Goal: Information Seeking & Learning: Find specific fact

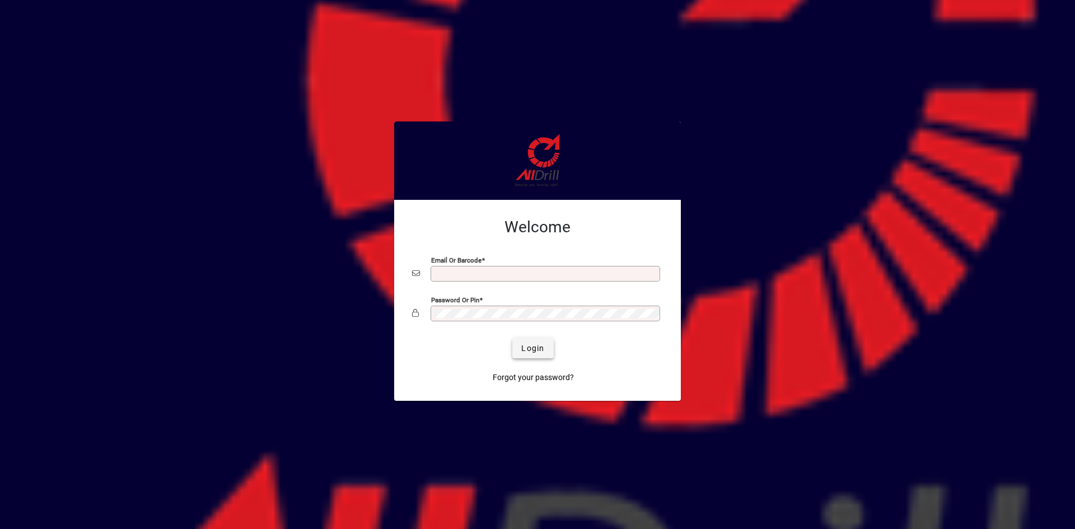
type input "**********"
click at [517, 348] on span "submit" at bounding box center [532, 348] width 41 height 27
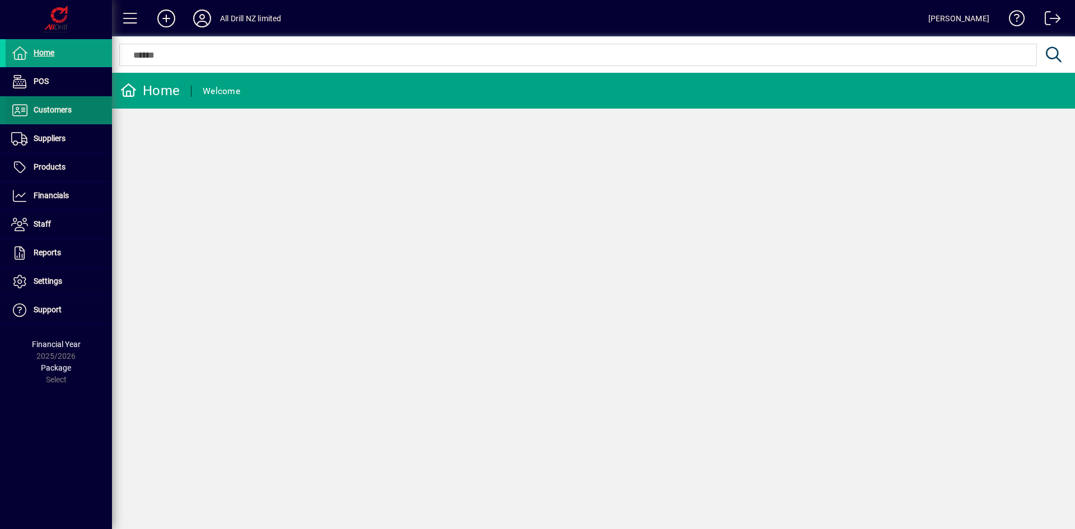
click at [63, 105] on span "Customers" at bounding box center [53, 109] width 38 height 9
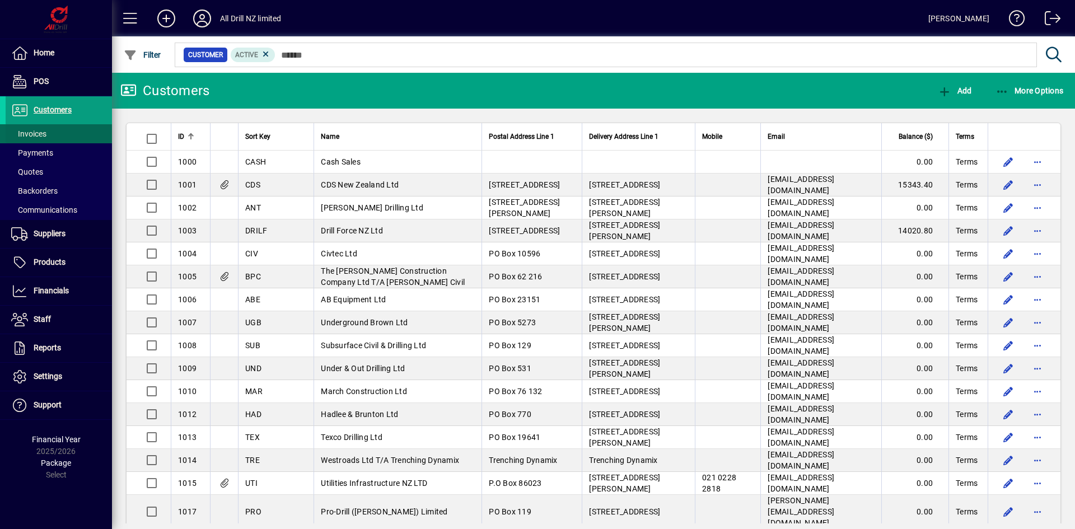
click at [41, 132] on span "Invoices" at bounding box center [28, 133] width 35 height 9
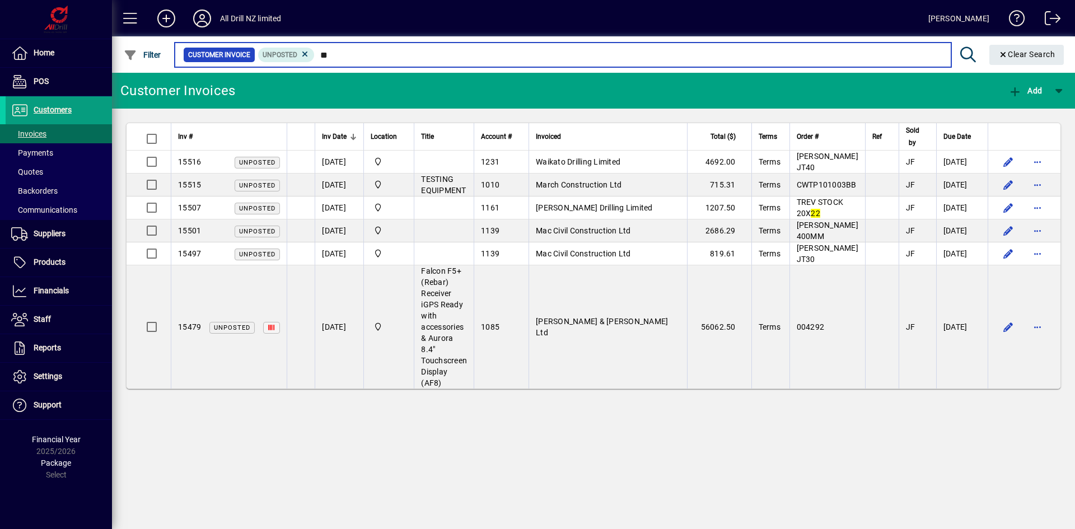
type input "*"
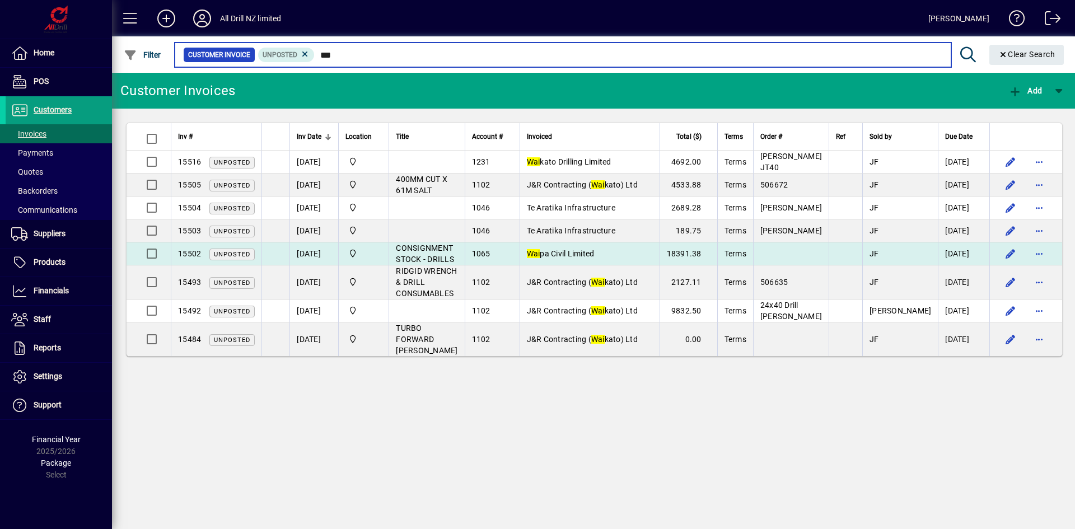
type input "***"
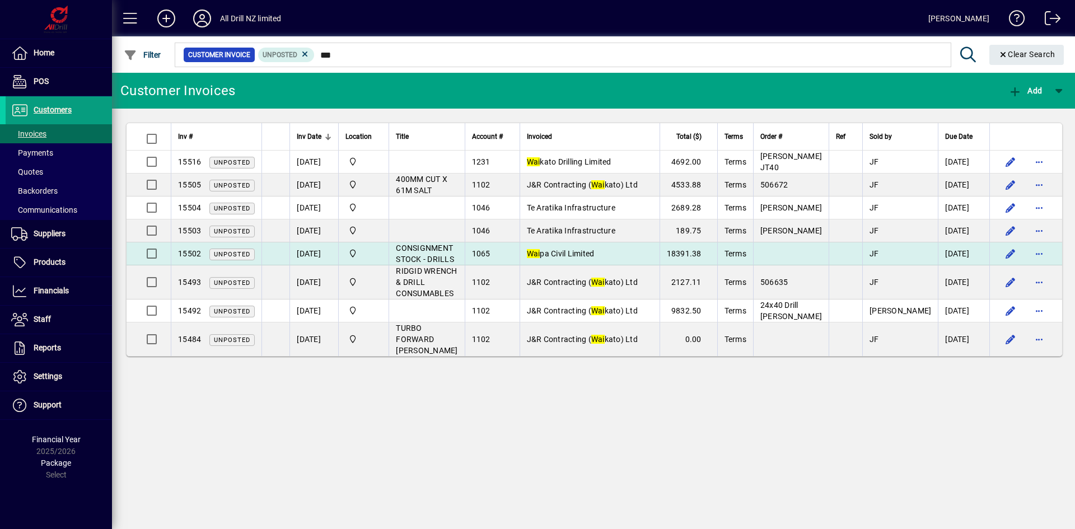
click at [448, 249] on span "CONSIGNMENT STOCK - DRILLS" at bounding box center [425, 254] width 58 height 20
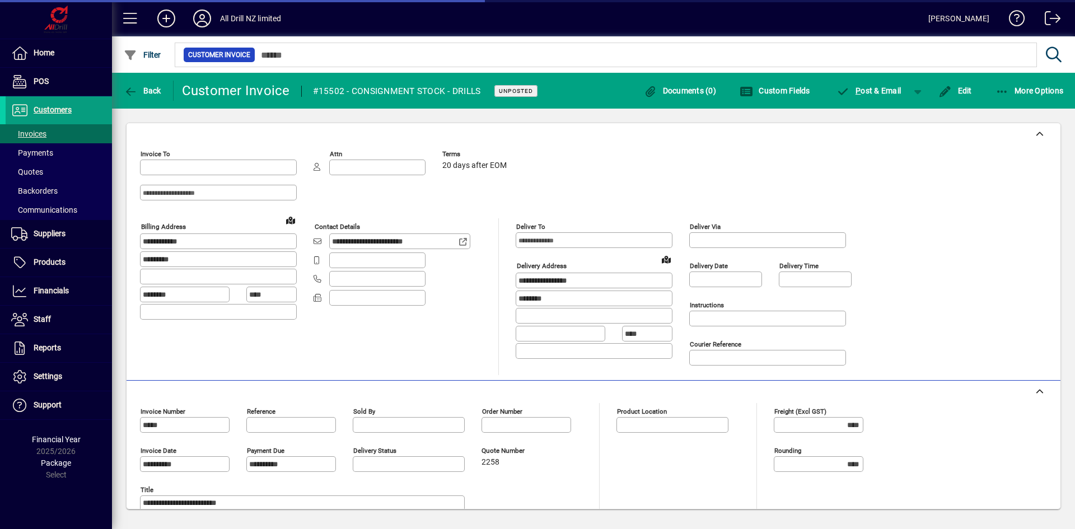
type input "**********"
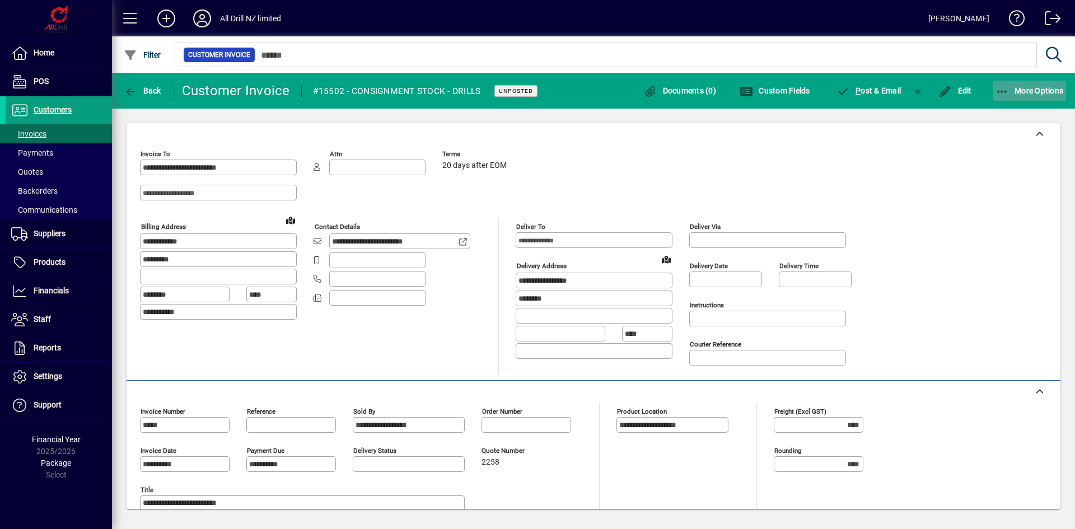
click at [1005, 90] on icon "button" at bounding box center [1002, 91] width 14 height 11
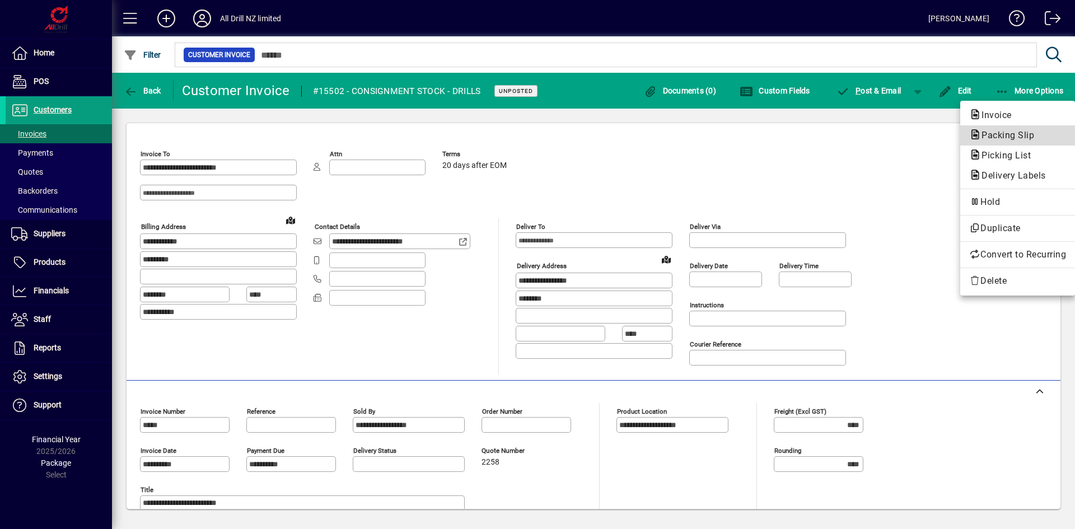
click at [999, 134] on span "Packing Slip" at bounding box center [1004, 135] width 71 height 11
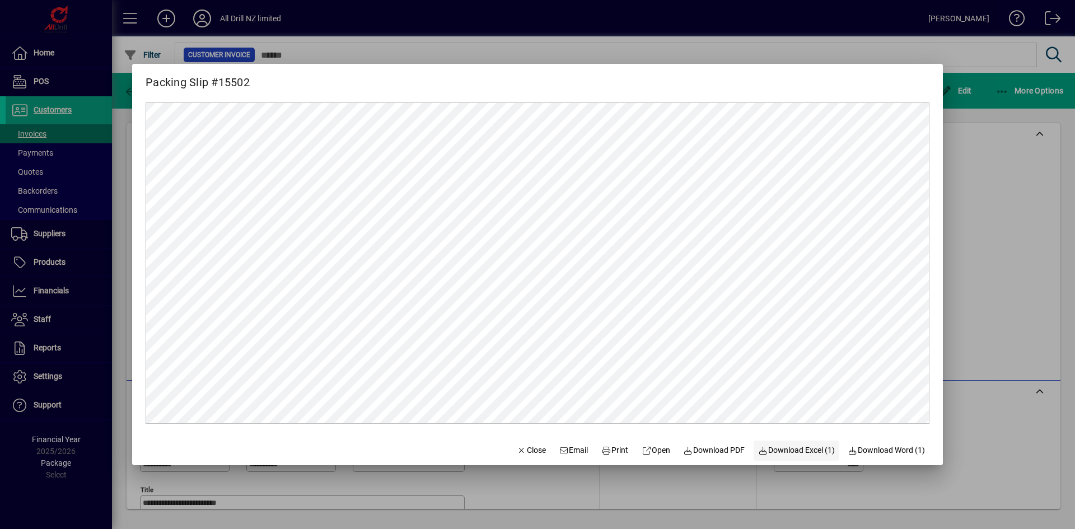
click at [793, 447] on span "Download Excel (1)" at bounding box center [796, 451] width 77 height 12
click at [530, 455] on span "Close" at bounding box center [531, 451] width 29 height 12
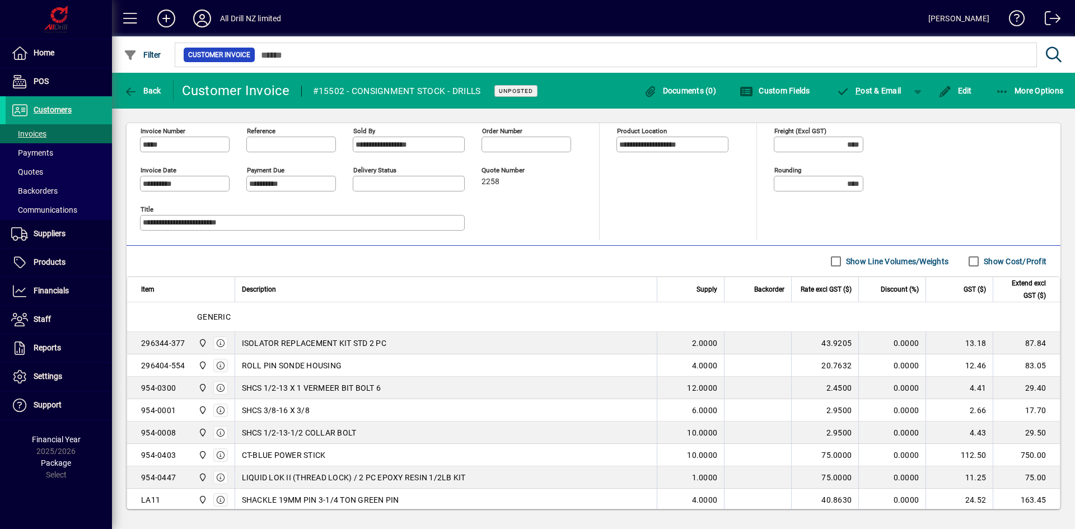
scroll to position [280, 0]
drag, startPoint x: 187, startPoint y: 363, endPoint x: 139, endPoint y: 367, distance: 48.3
click at [139, 367] on td "296404-554 All Drill NZ Limited" at bounding box center [180, 366] width 107 height 22
copy div "296404-554"
drag, startPoint x: 340, startPoint y: 364, endPoint x: 240, endPoint y: 367, distance: 100.8
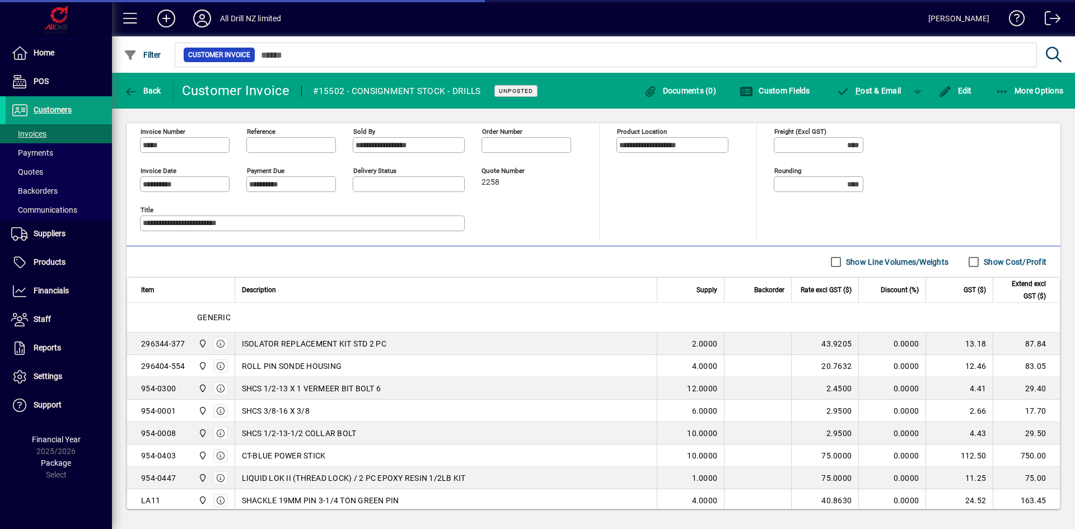
click at [240, 367] on td "ROLL PIN SONDE HOUSING" at bounding box center [446, 366] width 423 height 22
copy span "ROLL PIN SONDE HOUSING"
drag, startPoint x: 155, startPoint y: 367, endPoint x: 139, endPoint y: 367, distance: 16.2
click at [139, 367] on td "296404-554 All Drill NZ Limited" at bounding box center [180, 366] width 107 height 22
copy div "296404-554"
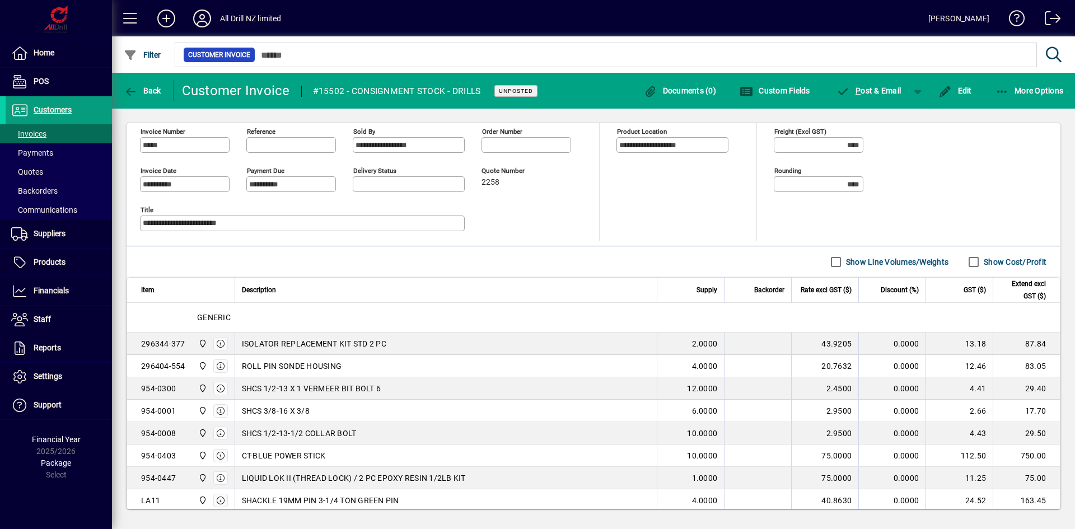
drag, startPoint x: 176, startPoint y: 389, endPoint x: 140, endPoint y: 389, distance: 35.8
click at [140, 389] on td "954-0300 All Drill NZ Limited" at bounding box center [180, 388] width 107 height 22
copy div "954-0300"
drag, startPoint x: 384, startPoint y: 385, endPoint x: 240, endPoint y: 389, distance: 143.9
click at [240, 389] on td "SHCS 1/2-13 X 1 VERMEER BIT BOLT 6" at bounding box center [446, 388] width 423 height 22
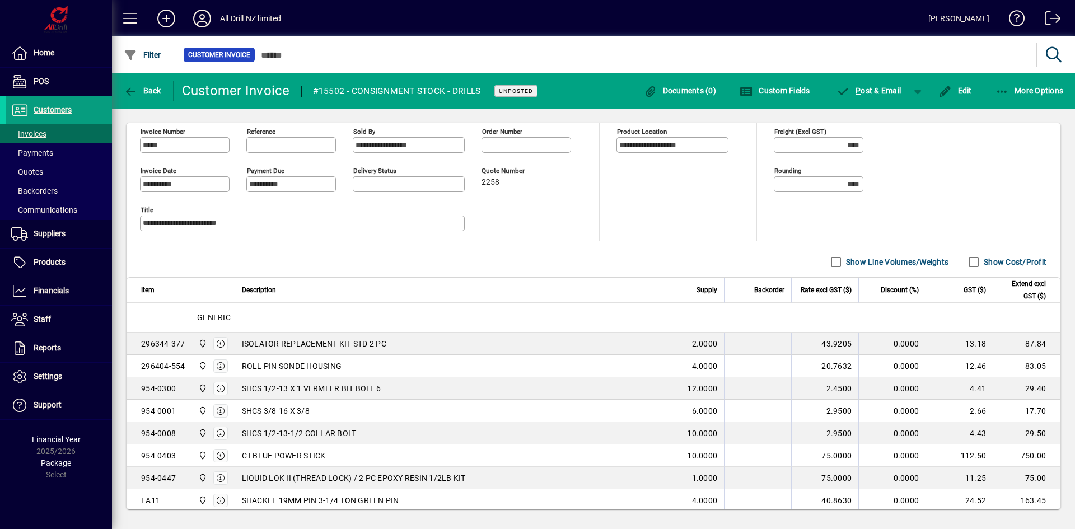
copy span "SHCS 1/2-13 X 1 VERMEER BIT BOLT 6"
drag, startPoint x: 174, startPoint y: 389, endPoint x: 131, endPoint y: 388, distance: 43.1
click at [131, 388] on td "954-0300 All Drill NZ Limited" at bounding box center [180, 388] width 107 height 22
copy div "954-0300"
drag, startPoint x: 162, startPoint y: 412, endPoint x: 141, endPoint y: 411, distance: 21.8
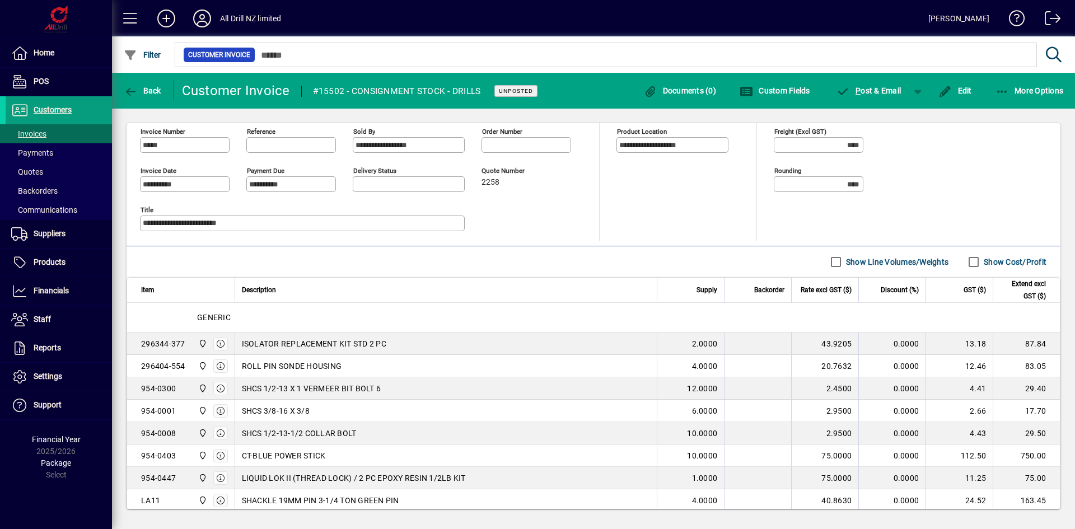
click at [141, 411] on td "954-0001 All Drill NZ Limited" at bounding box center [180, 411] width 107 height 22
copy div "954-0001"
drag, startPoint x: 313, startPoint y: 410, endPoint x: 240, endPoint y: 410, distance: 73.3
click at [240, 410] on td "SHCS 3/8-16 X 3/8" at bounding box center [446, 411] width 423 height 22
copy span "SHCS 3/8-16 X 3/8"
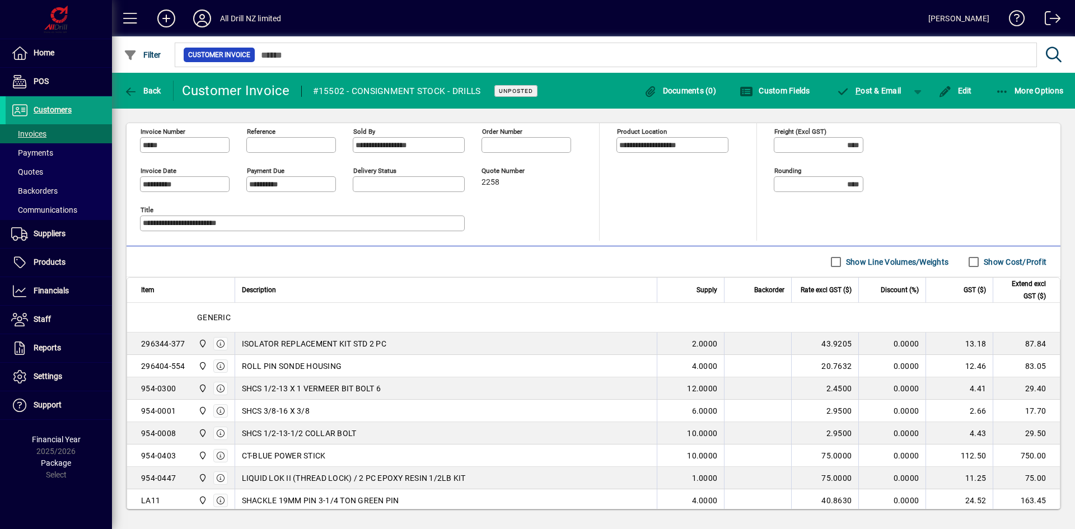
click at [312, 409] on div "SHCS 3/8-16 X 3/8" at bounding box center [446, 410] width 409 height 11
drag, startPoint x: 312, startPoint y: 409, endPoint x: 249, endPoint y: 411, distance: 63.3
click at [249, 411] on div "SHCS 3/8-16 X 3/8" at bounding box center [446, 410] width 409 height 11
copy span "SHCS 3/8-16 X 3/8"
drag, startPoint x: 359, startPoint y: 434, endPoint x: 242, endPoint y: 434, distance: 116.5
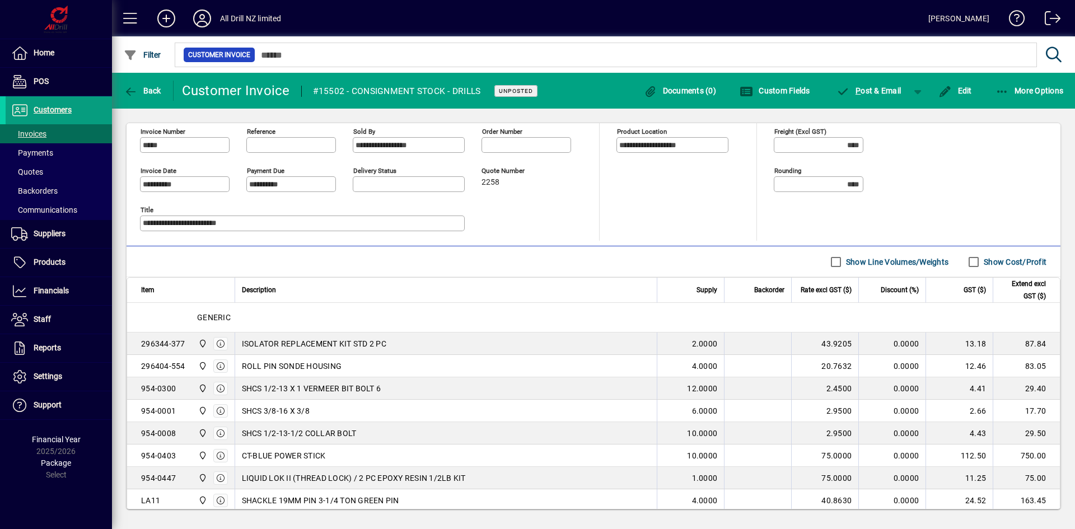
click at [242, 434] on div "SHCS 1/2-13-1/2 COLLAR BOLT" at bounding box center [446, 433] width 409 height 11
copy span "SHCS 1/2-13-1/2 COLLAR BOLT"
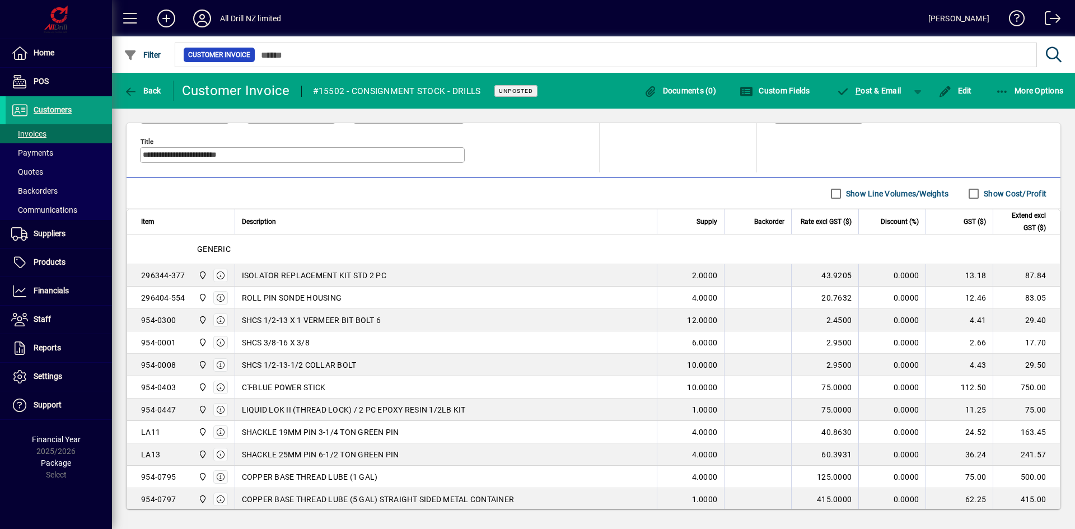
scroll to position [392, 0]
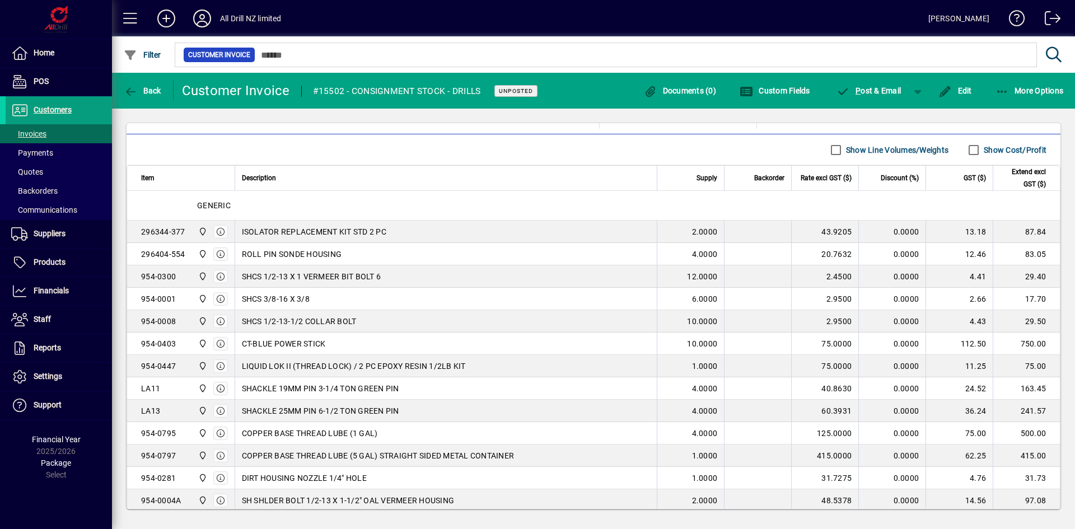
drag, startPoint x: 176, startPoint y: 365, endPoint x: 141, endPoint y: 366, distance: 34.7
click at [141, 366] on div "954-0447 All Drill NZ Limited" at bounding box center [184, 366] width 87 height 18
drag, startPoint x: 459, startPoint y: 364, endPoint x: 239, endPoint y: 366, distance: 220.0
click at [239, 366] on td "LIQUID LOK II (THREAD LOCK) / 2 PC EPOXY RESIN 1/2LB KIT" at bounding box center [446, 366] width 423 height 22
drag, startPoint x: 402, startPoint y: 386, endPoint x: 241, endPoint y: 390, distance: 160.7
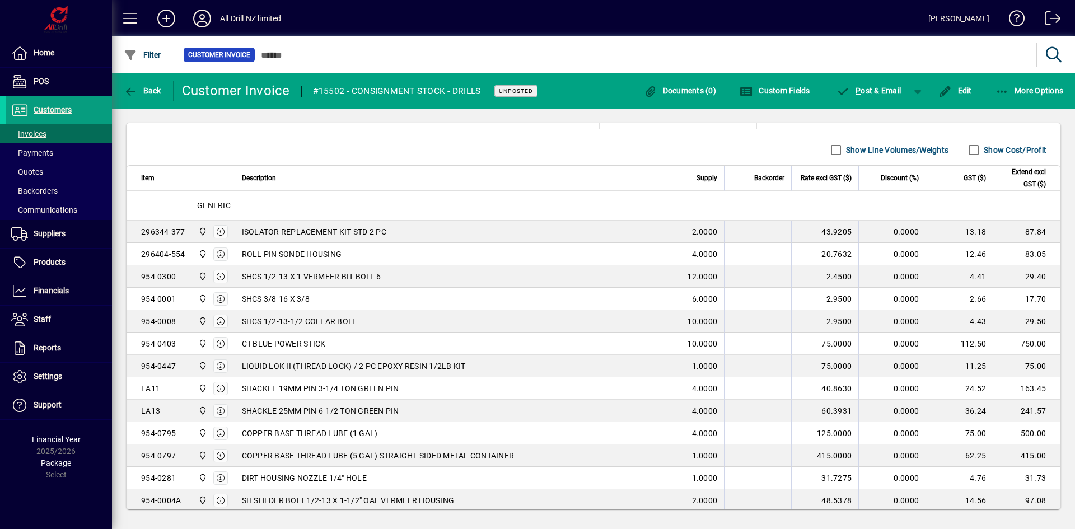
click at [242, 390] on div "SHACKLE 19MM PIN 3-1/4 TON GREEN PIN" at bounding box center [446, 388] width 409 height 11
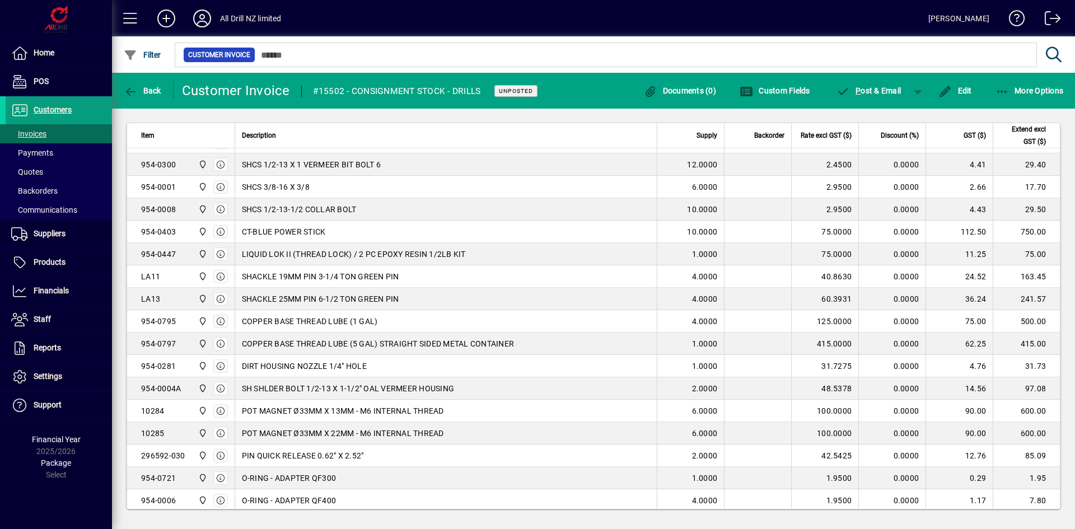
scroll to position [560, 0]
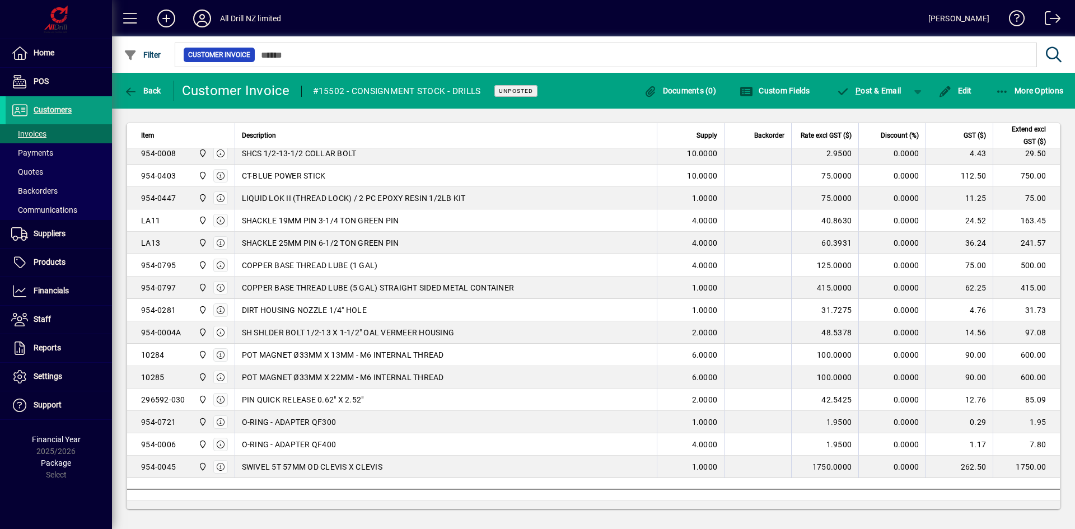
drag, startPoint x: 169, startPoint y: 309, endPoint x: 140, endPoint y: 312, distance: 28.7
click at [140, 312] on td "954-0281 All Drill NZ Limited" at bounding box center [180, 310] width 107 height 22
drag, startPoint x: 350, startPoint y: 310, endPoint x: 241, endPoint y: 310, distance: 109.7
click at [242, 310] on div "DIRT HOUSING NOZZLE 1/4" HOLE" at bounding box center [446, 310] width 409 height 11
drag, startPoint x: 184, startPoint y: 332, endPoint x: 141, endPoint y: 335, distance: 42.7
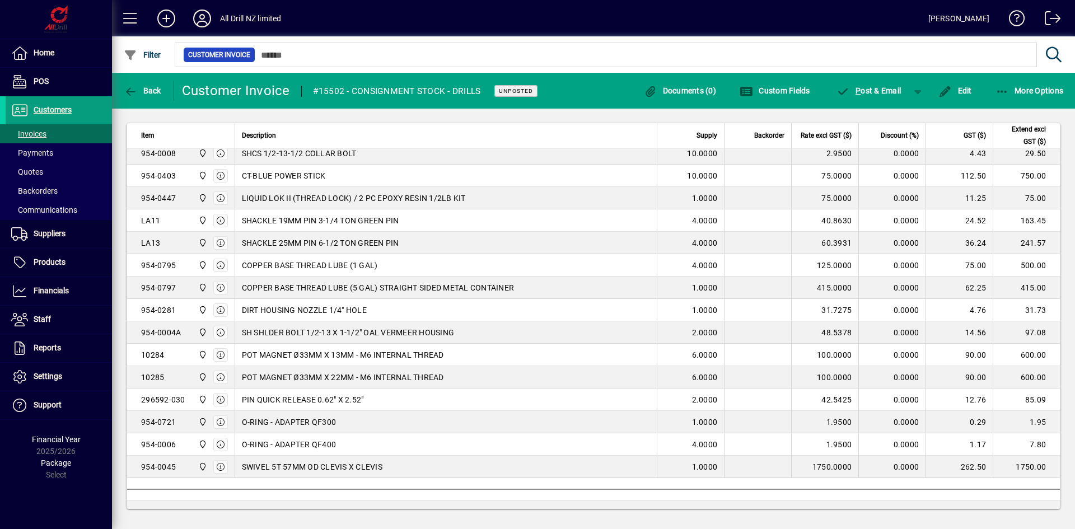
click at [141, 335] on div "954-0004A All Drill NZ Limited" at bounding box center [184, 333] width 87 height 18
drag, startPoint x: 440, startPoint y: 330, endPoint x: 243, endPoint y: 331, distance: 197.1
click at [243, 331] on div "SH SHLDER BOLT 1/2-13 X 1-1/2" OAL VERMEER HOUSING" at bounding box center [446, 332] width 409 height 11
drag, startPoint x: 180, startPoint y: 333, endPoint x: 139, endPoint y: 332, distance: 40.9
click at [139, 332] on td "954-0004A All Drill NZ Limited" at bounding box center [180, 332] width 107 height 22
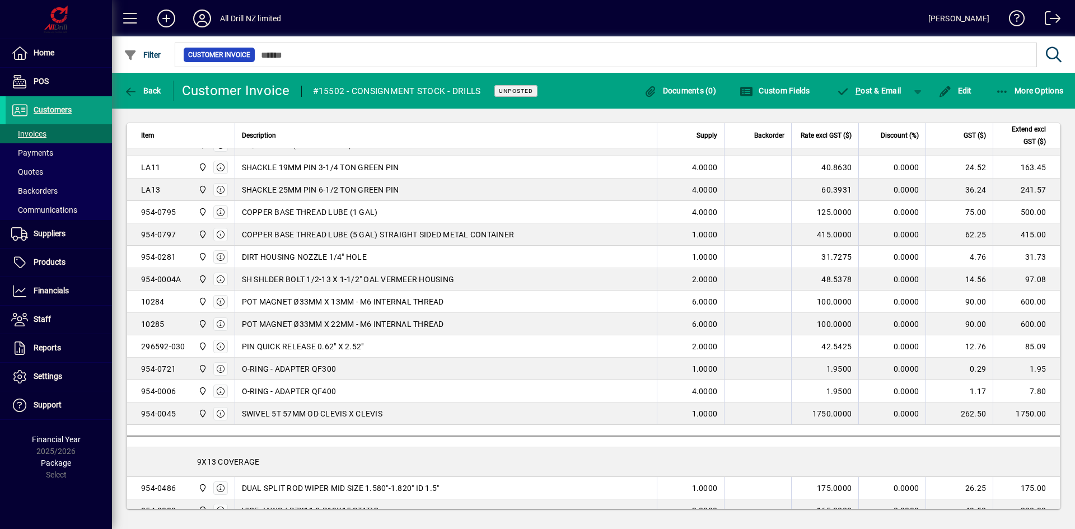
scroll to position [672, 0]
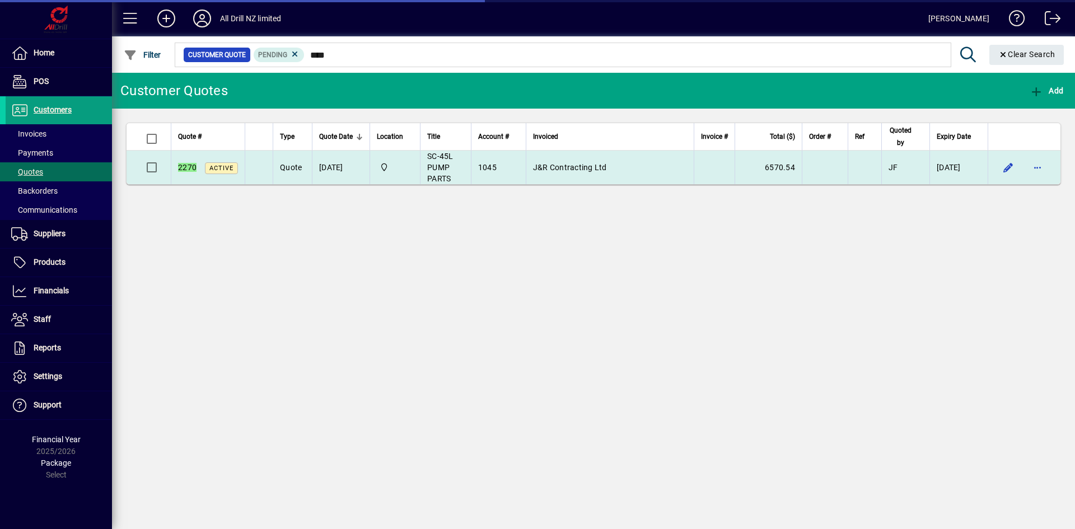
type input "****"
click at [555, 166] on span "J&R Contracting Ltd" at bounding box center [570, 167] width 74 height 9
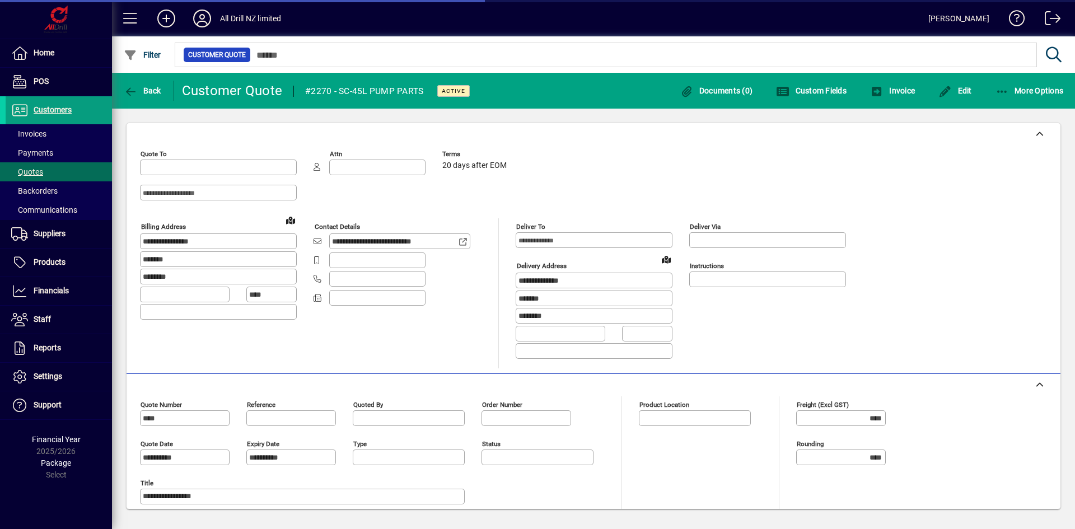
type input "*********"
type input "******"
type input "**********"
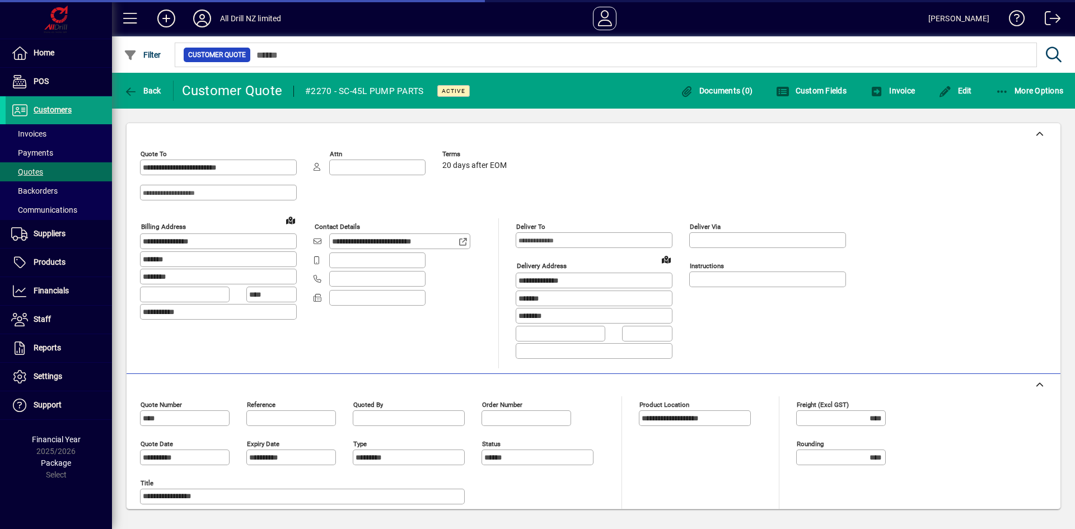
type input "**********"
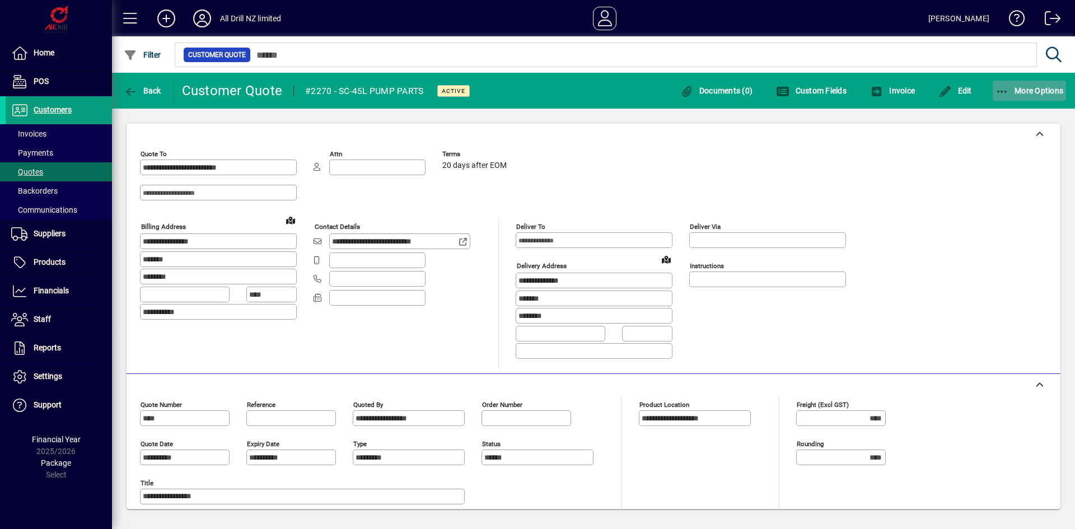
click at [998, 91] on icon "button" at bounding box center [1002, 91] width 14 height 11
click at [997, 111] on span "Quote" at bounding box center [993, 115] width 43 height 11
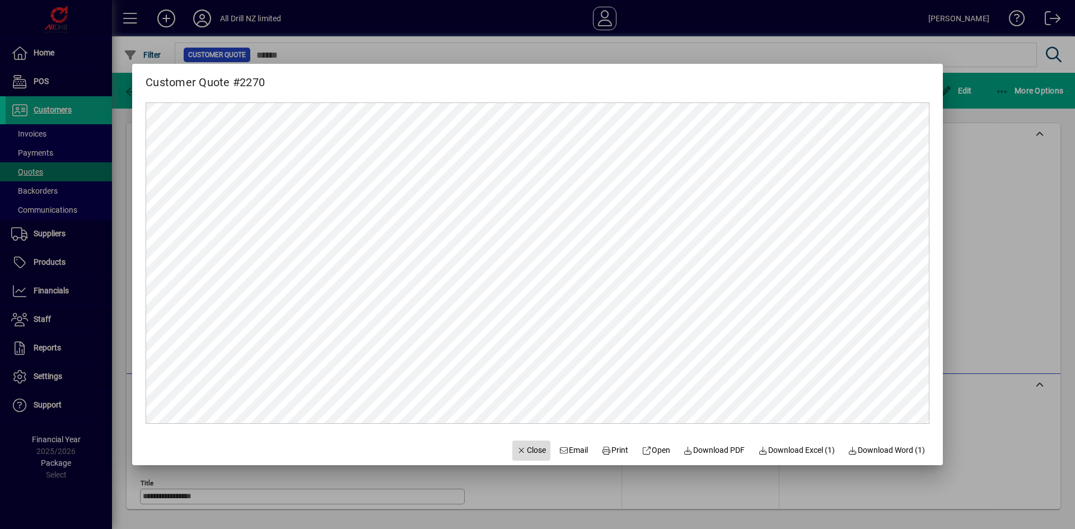
click at [522, 450] on span "Close" at bounding box center [531, 451] width 29 height 12
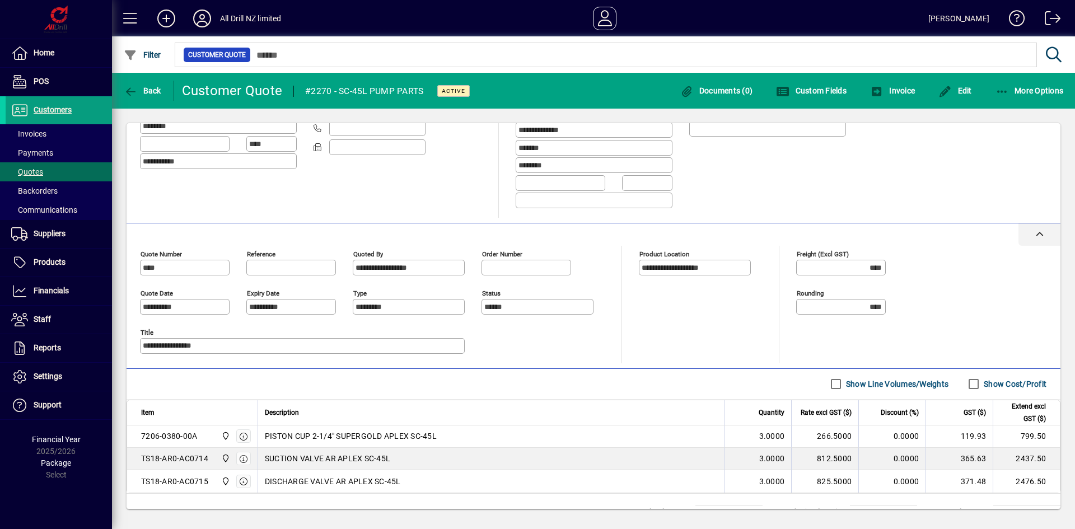
scroll to position [198, 0]
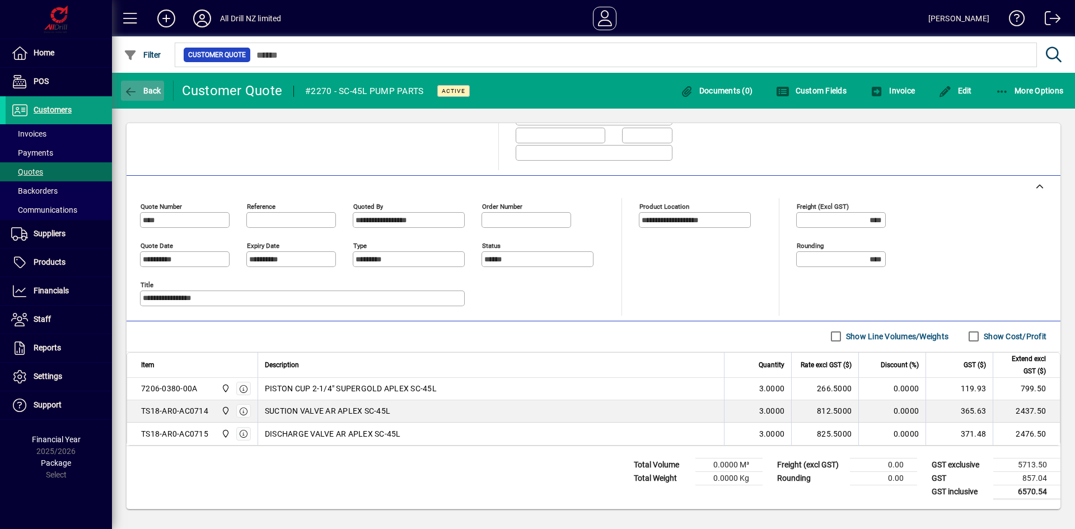
click at [142, 96] on span "button" at bounding box center [142, 90] width 43 height 27
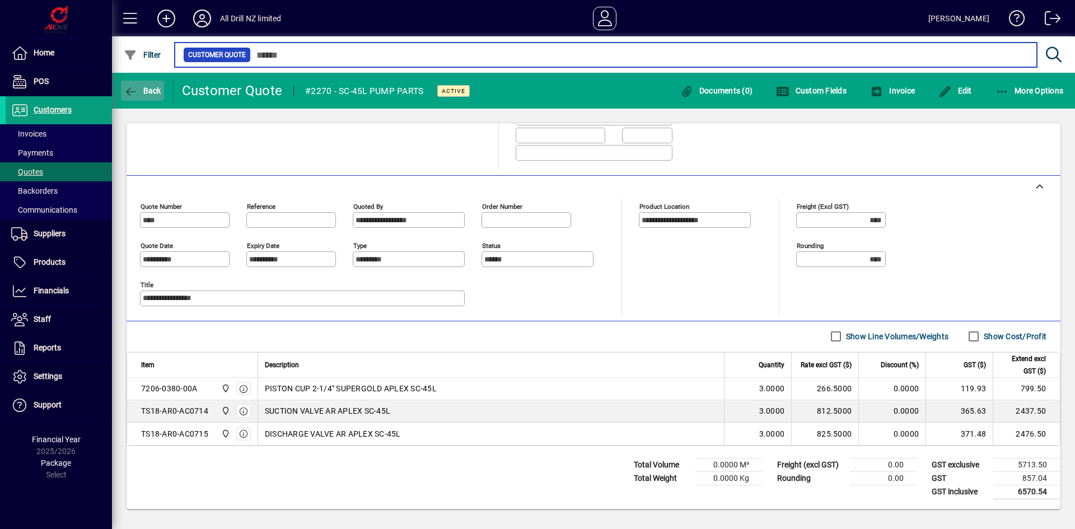
type input "****"
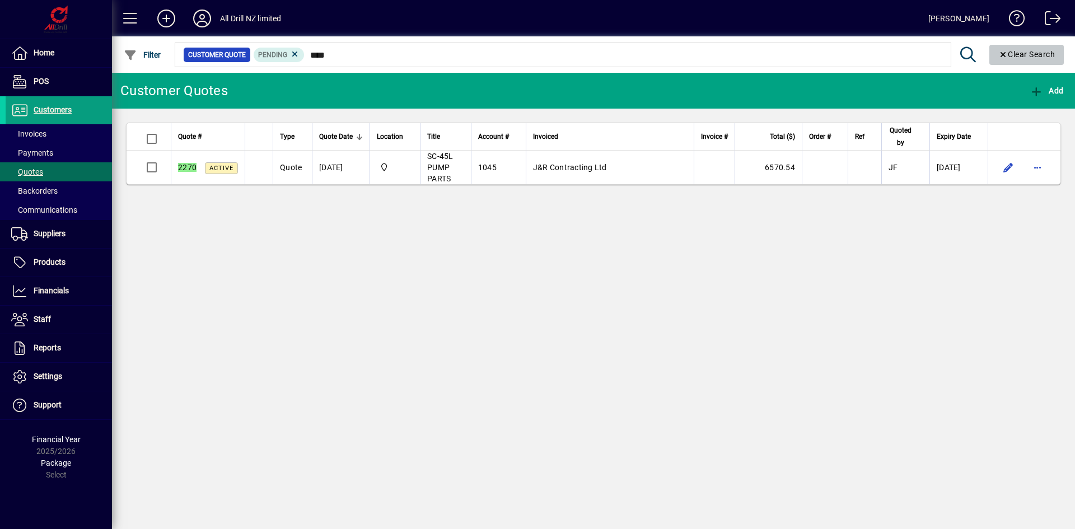
click at [998, 54] on icon "Clear" at bounding box center [1003, 55] width 10 height 8
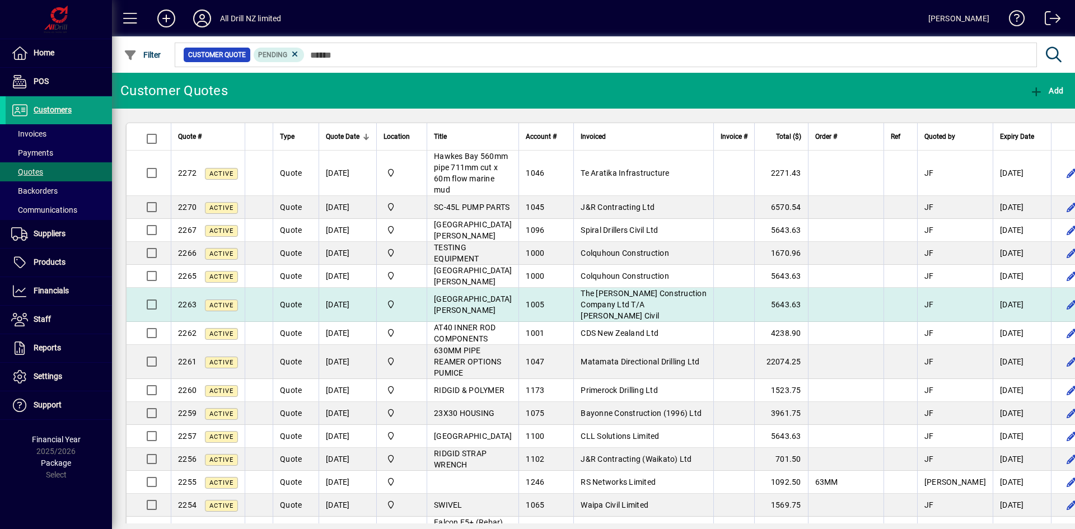
click at [620, 303] on span "The Fletcher Construction Company Ltd T/A Brian Perry Civil" at bounding box center [644, 304] width 126 height 31
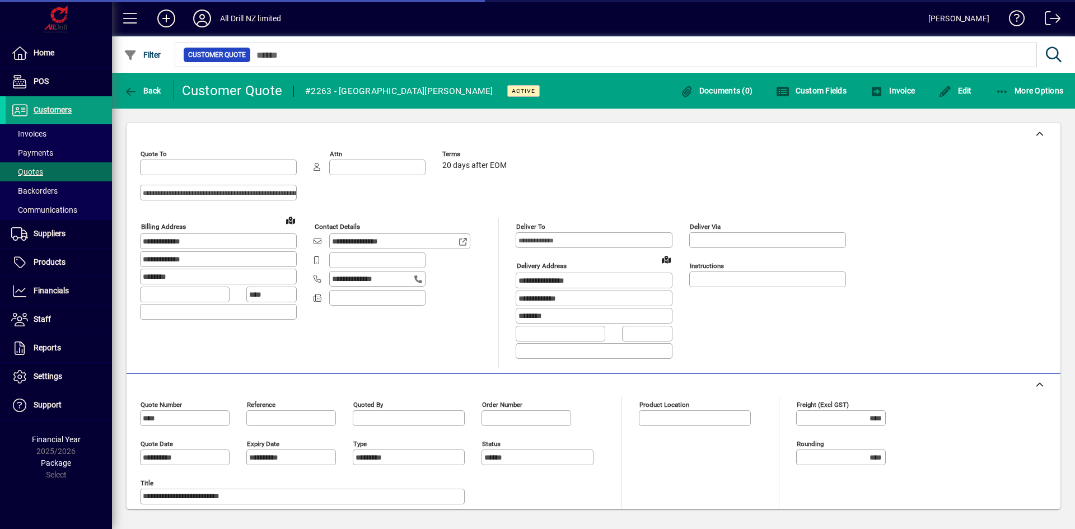
type input "**********"
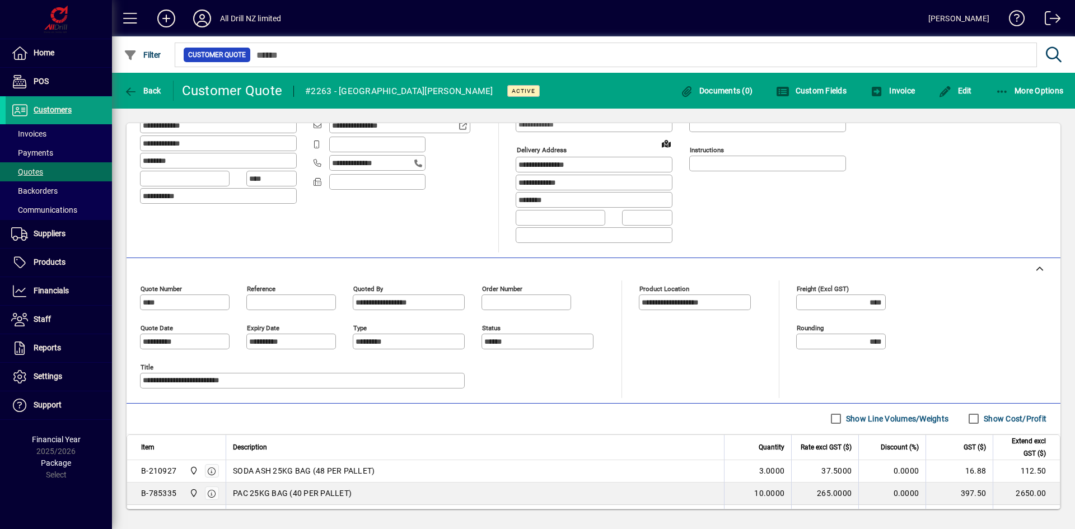
scroll to position [30, 0]
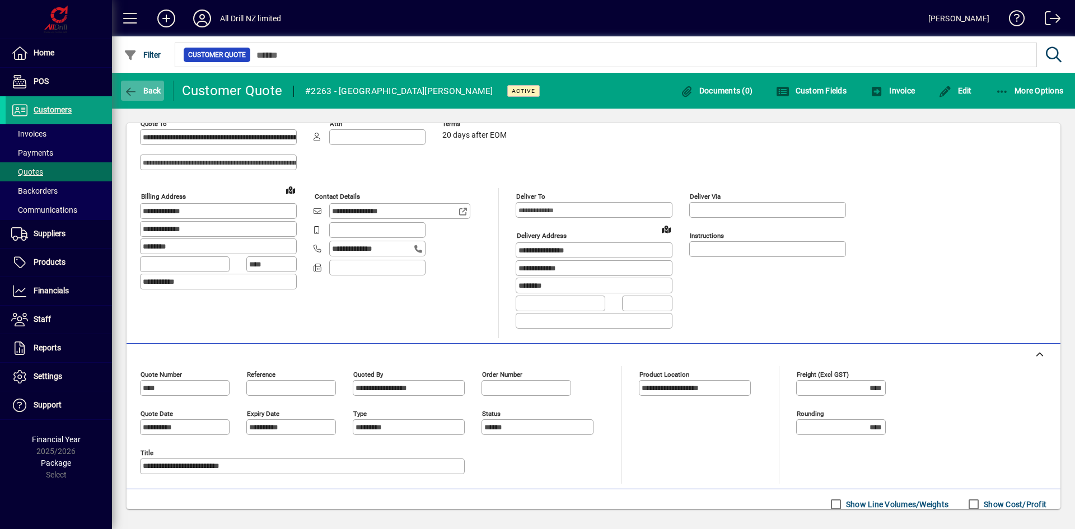
click at [137, 98] on span "button" at bounding box center [142, 90] width 43 height 27
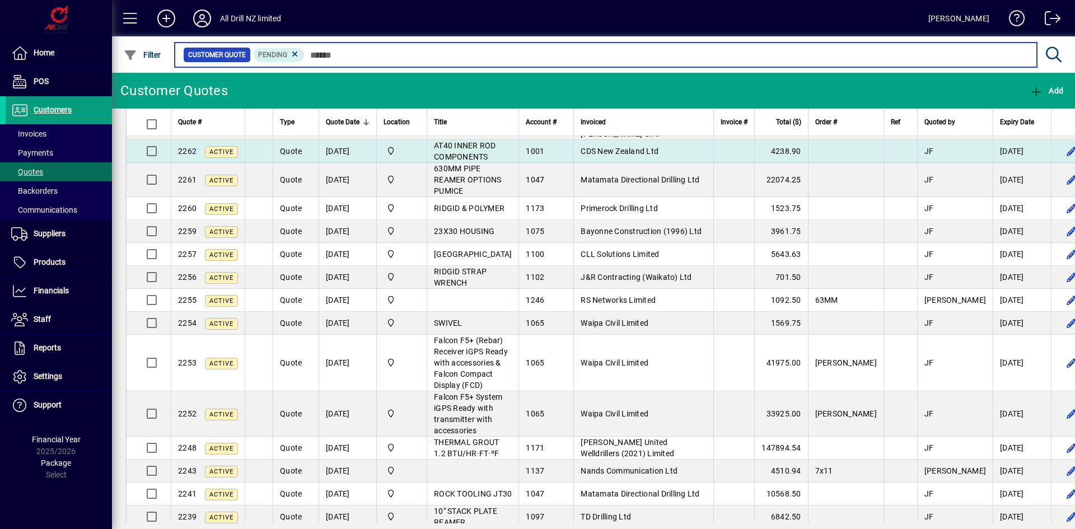
scroll to position [280, 0]
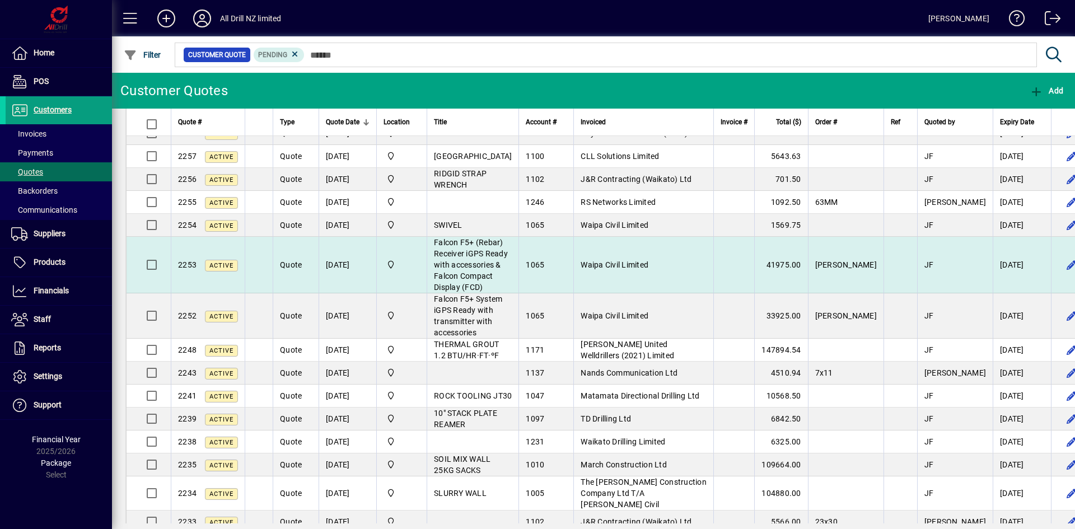
click at [581, 269] on span "Waipa Civil Limited" at bounding box center [615, 264] width 68 height 9
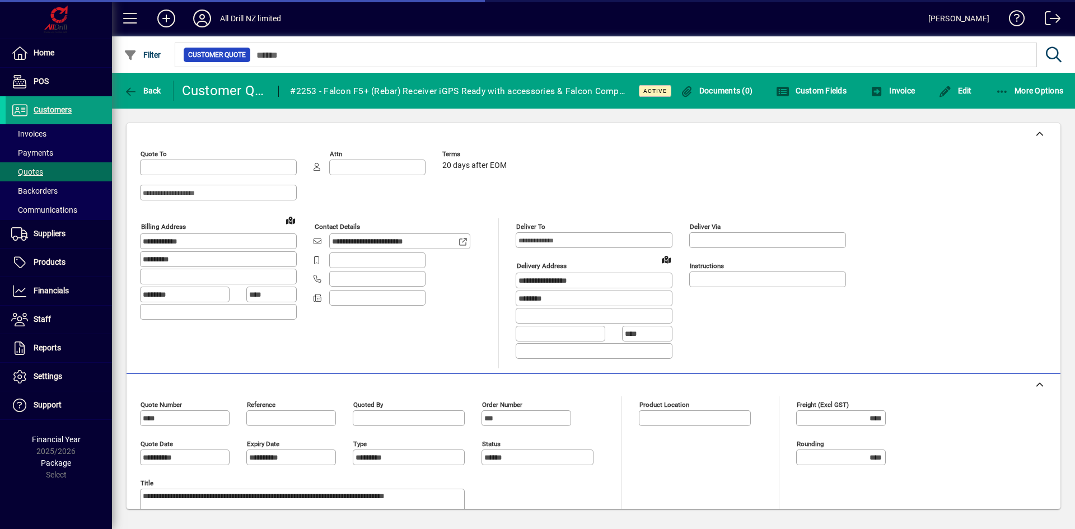
type input "**********"
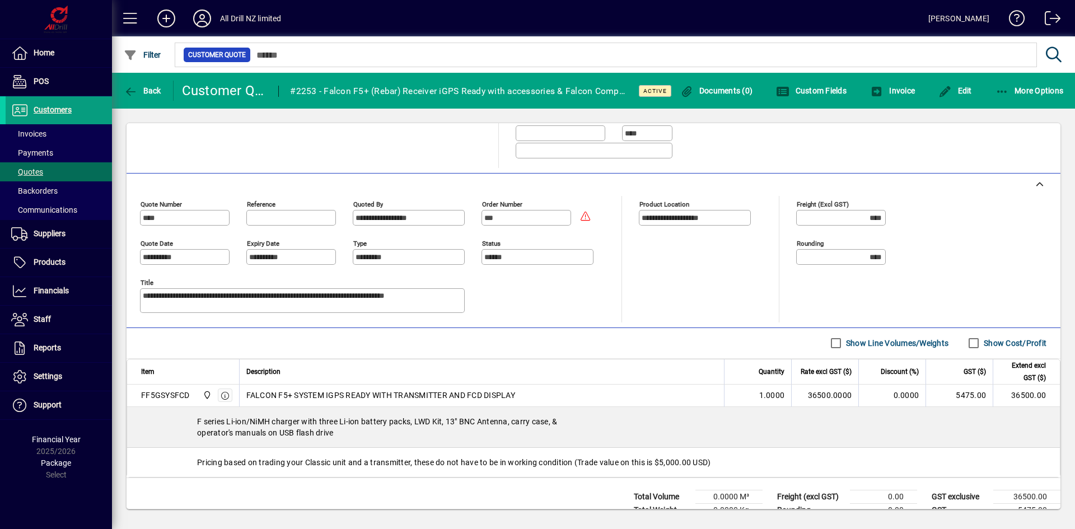
scroll to position [232, 0]
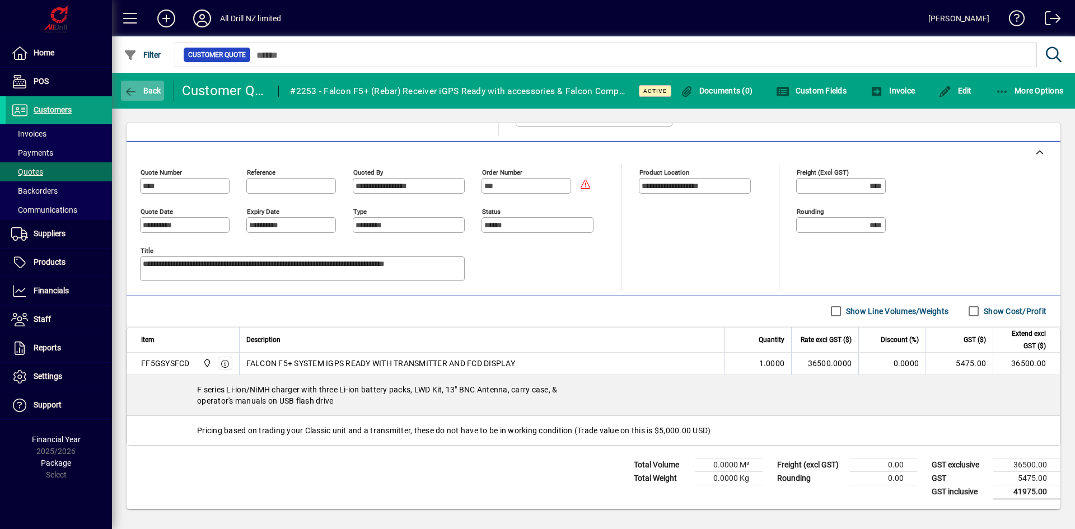
click at [147, 88] on span "Back" at bounding box center [143, 90] width 38 height 9
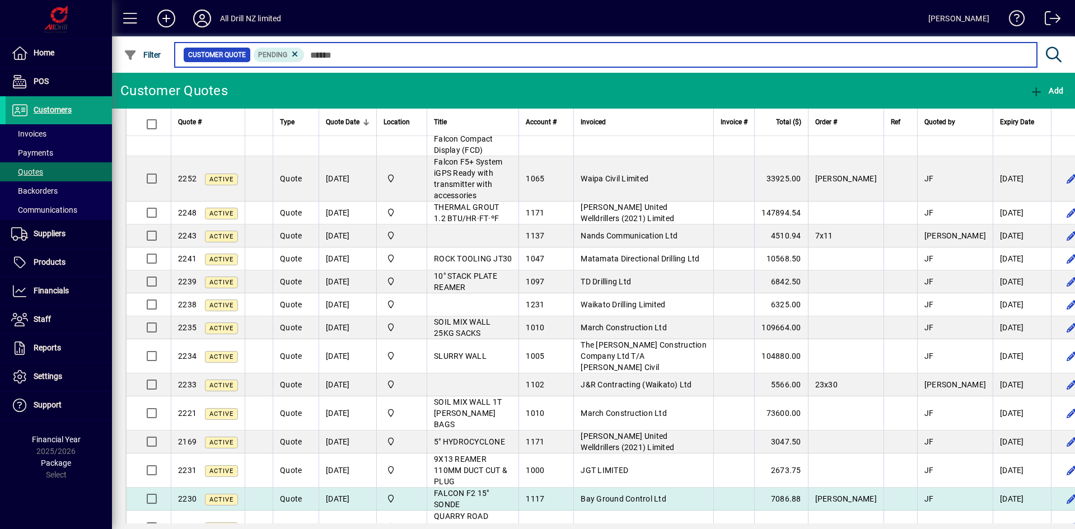
scroll to position [504, 0]
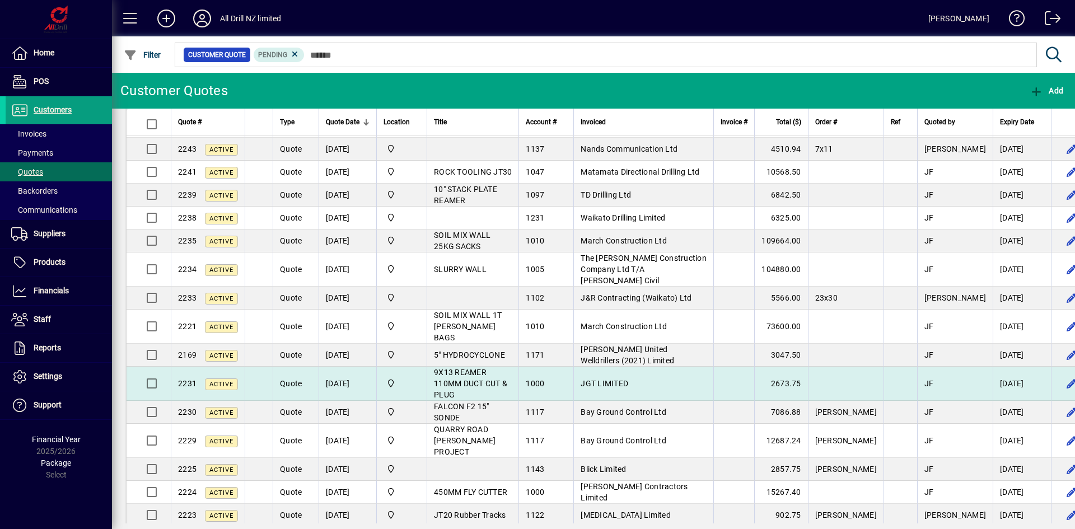
click at [471, 399] on span "9X13 REAMER 110MM DUCT CUT & PLUG" at bounding box center [470, 383] width 73 height 31
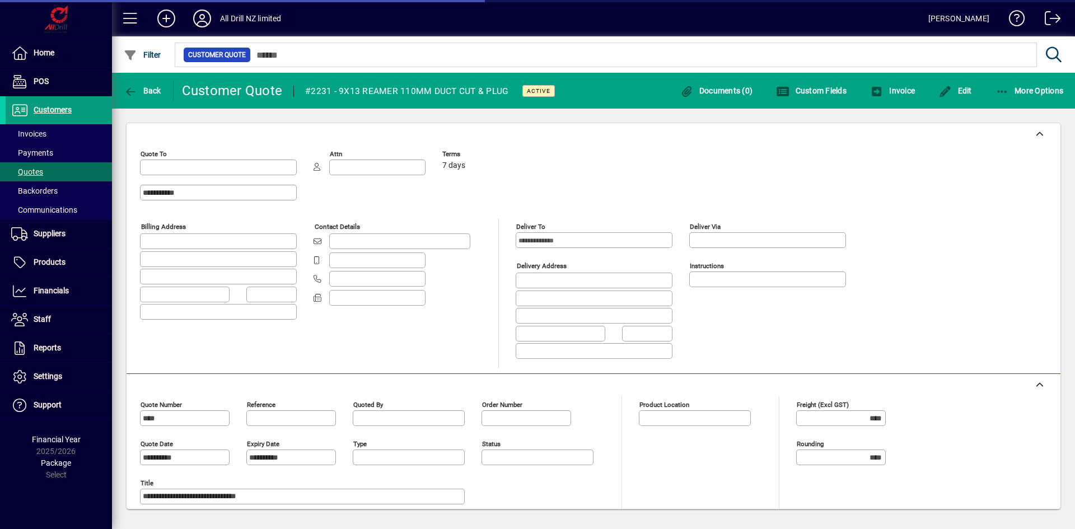
type input "**********"
type input "*********"
type input "******"
type input "**********"
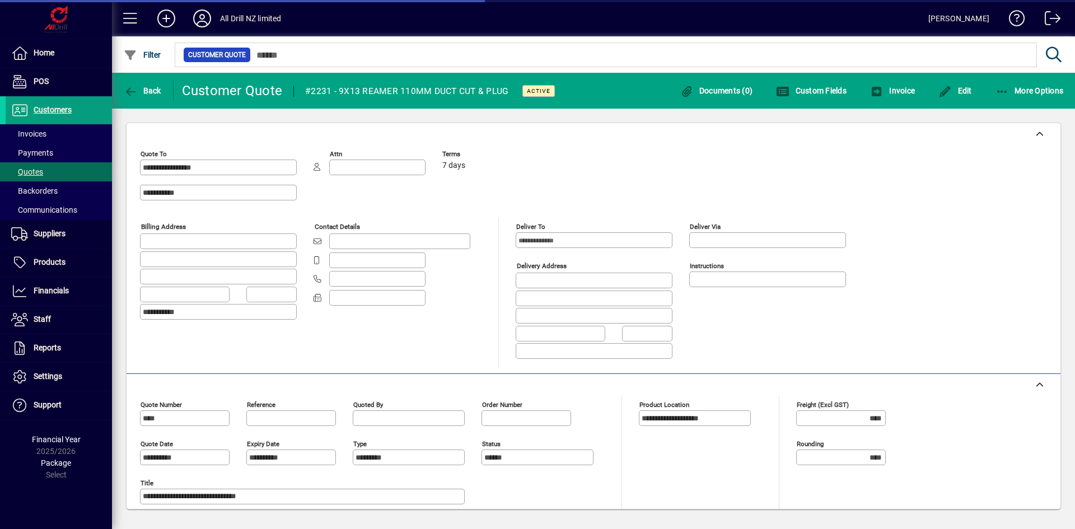
type input "**********"
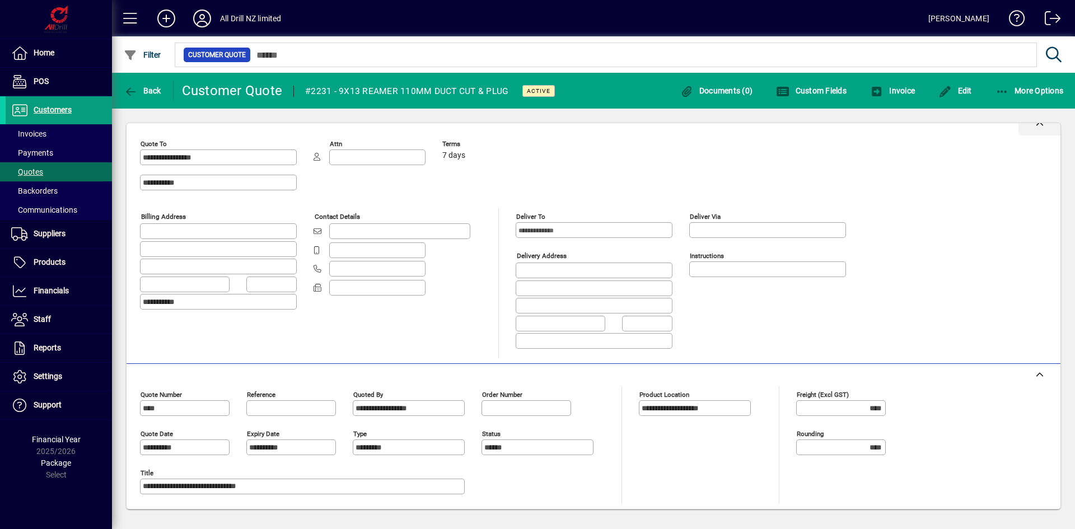
scroll to position [8, 0]
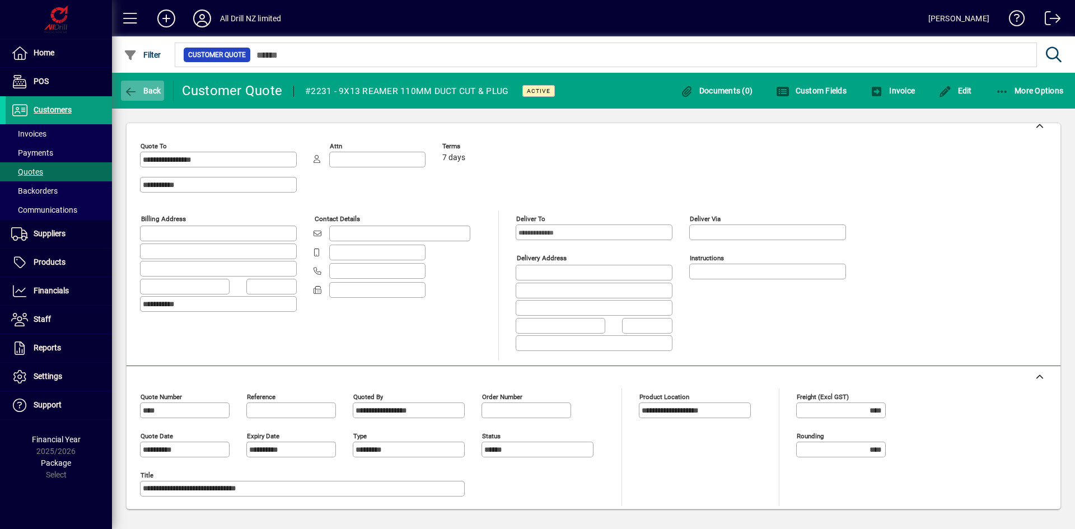
click at [137, 88] on icon "button" at bounding box center [131, 91] width 14 height 11
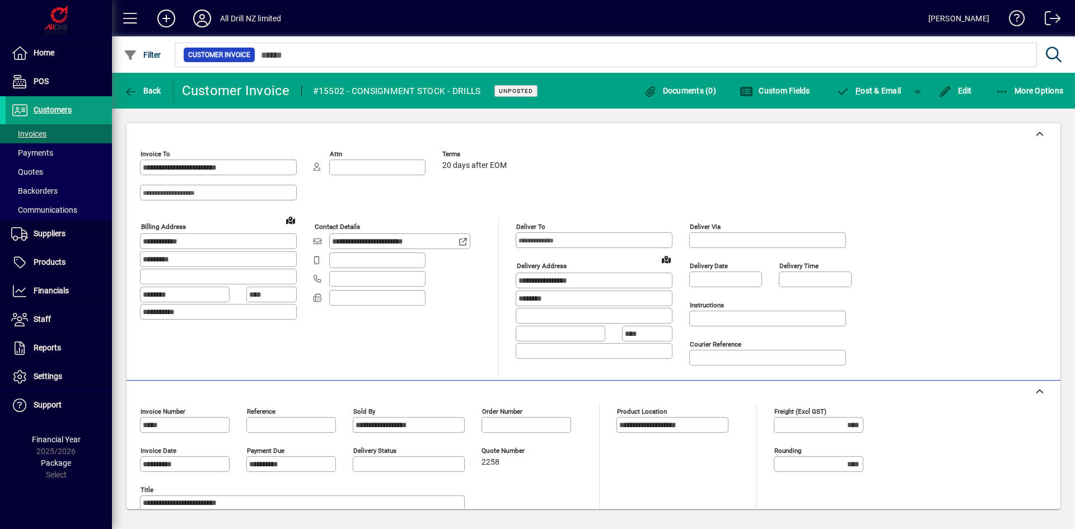
scroll to position [672, 0]
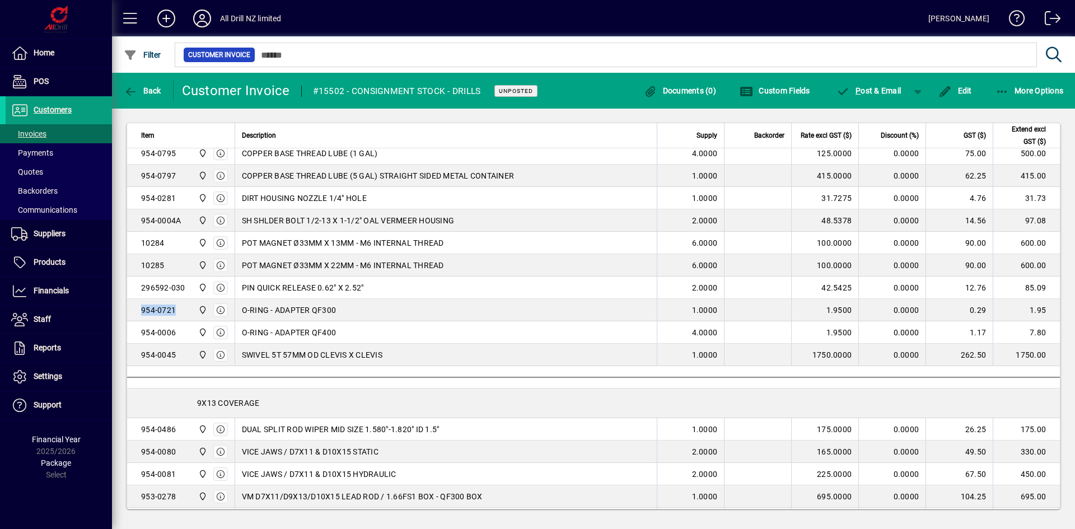
drag, startPoint x: 174, startPoint y: 308, endPoint x: 139, endPoint y: 311, distance: 35.3
click at [139, 311] on td "954-0721 All Drill NZ Limited" at bounding box center [180, 310] width 107 height 22
drag, startPoint x: 335, startPoint y: 308, endPoint x: 239, endPoint y: 310, distance: 96.3
click at [239, 310] on td "O-RING - ADAPTER QF300" at bounding box center [446, 310] width 423 height 22
drag, startPoint x: 175, startPoint y: 310, endPoint x: 139, endPoint y: 310, distance: 35.3
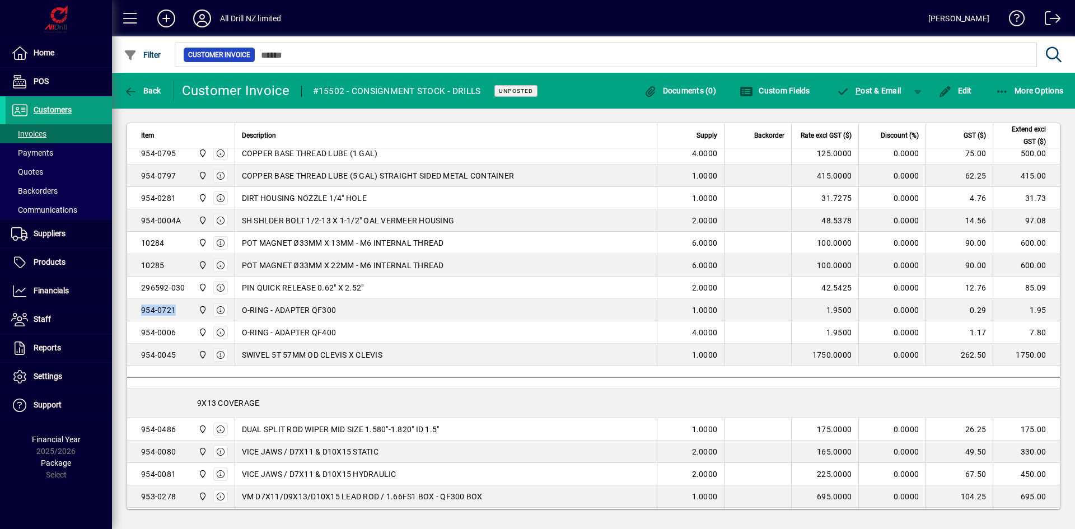
click at [139, 310] on td "954-0721 All Drill NZ Limited" at bounding box center [180, 310] width 107 height 22
drag, startPoint x: 177, startPoint y: 332, endPoint x: 136, endPoint y: 330, distance: 40.9
click at [136, 330] on td "954-0006 All Drill NZ Limited" at bounding box center [180, 332] width 107 height 22
click at [176, 329] on div "954-0006 All Drill NZ Limited" at bounding box center [184, 333] width 87 height 18
drag, startPoint x: 179, startPoint y: 352, endPoint x: 141, endPoint y: 352, distance: 37.5
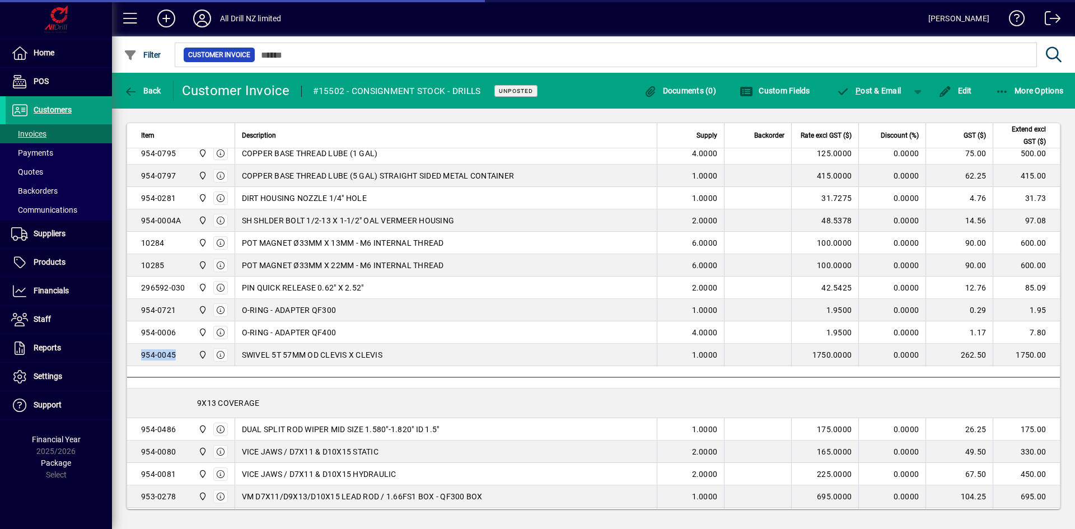
click at [141, 352] on div "954-0045 All Drill NZ Limited" at bounding box center [184, 355] width 87 height 18
click at [179, 356] on div "954-0045 All Drill NZ Limited" at bounding box center [184, 355] width 87 height 18
drag, startPoint x: 177, startPoint y: 351, endPoint x: 128, endPoint y: 351, distance: 49.3
click at [128, 351] on td "954-0045 All Drill NZ Limited" at bounding box center [180, 355] width 107 height 22
copy div "954-0045"
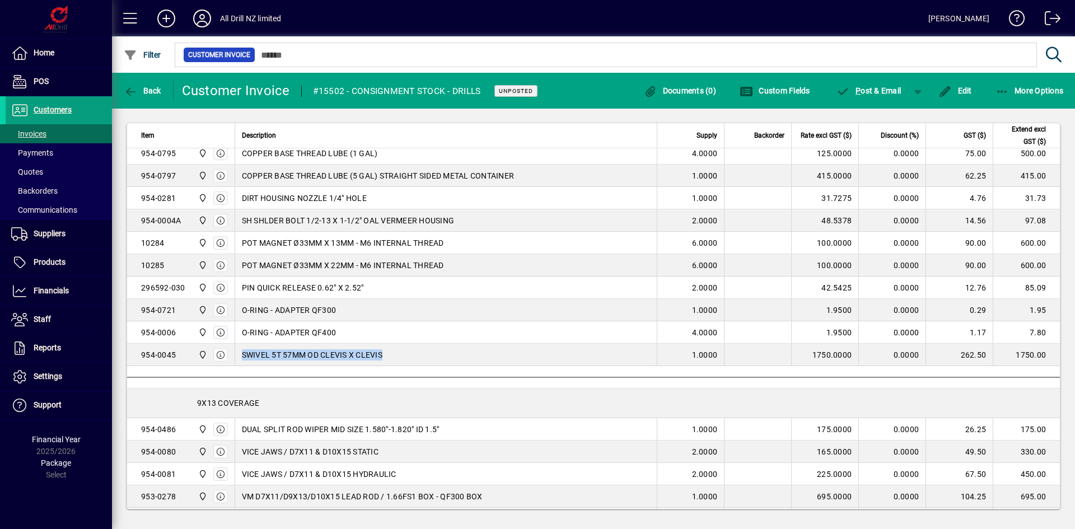
drag, startPoint x: 368, startPoint y: 354, endPoint x: 240, endPoint y: 357, distance: 128.2
click at [240, 357] on td "SWIVEL 5T 57MM OD CLEVIS X CLEVIS" at bounding box center [446, 355] width 423 height 22
copy span "SWIVEL 5T 57MM OD CLEVIS X CLEVIS"
drag, startPoint x: 175, startPoint y: 357, endPoint x: 138, endPoint y: 355, distance: 37.0
click at [138, 355] on td "954-0045 All Drill NZ Limited" at bounding box center [180, 355] width 107 height 22
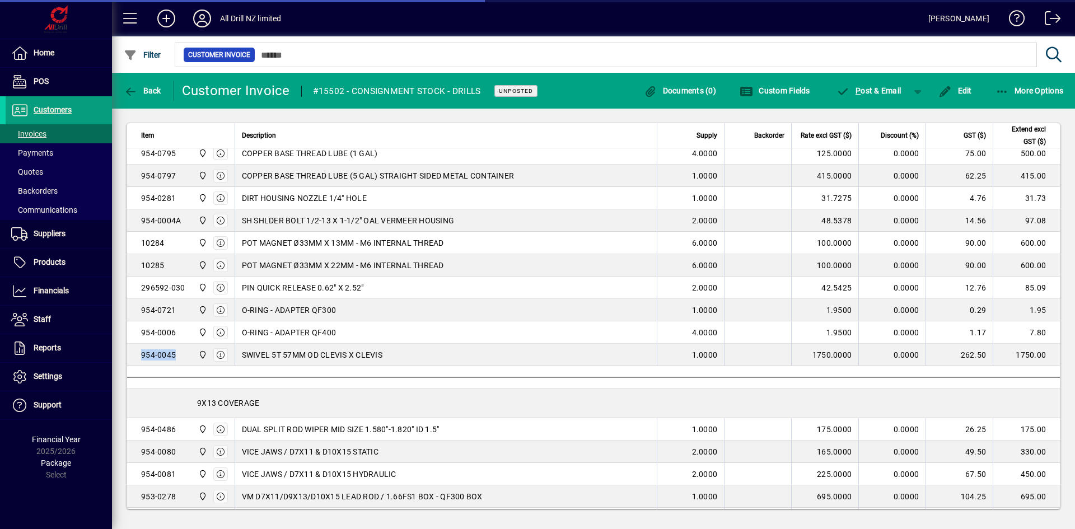
copy div "954-0045"
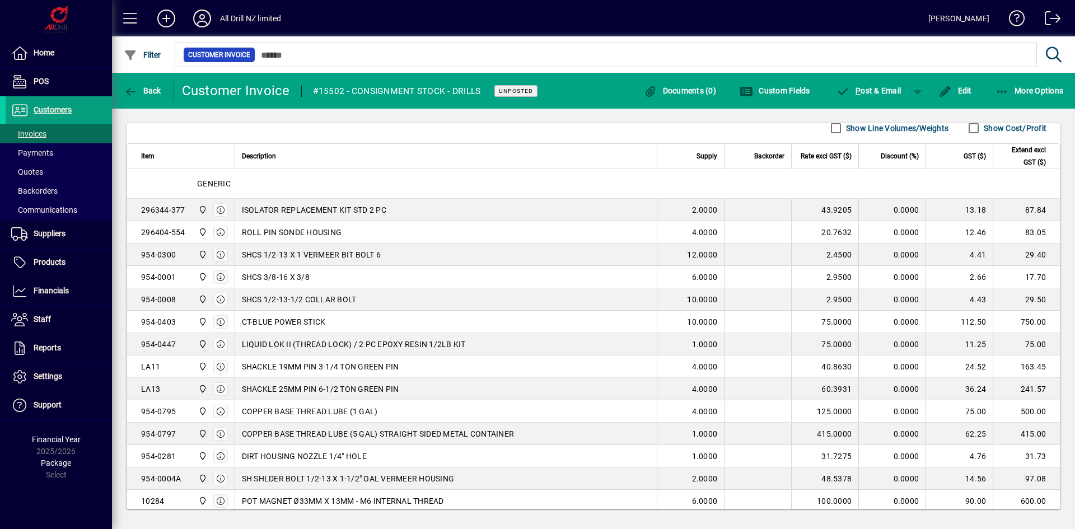
scroll to position [336, 0]
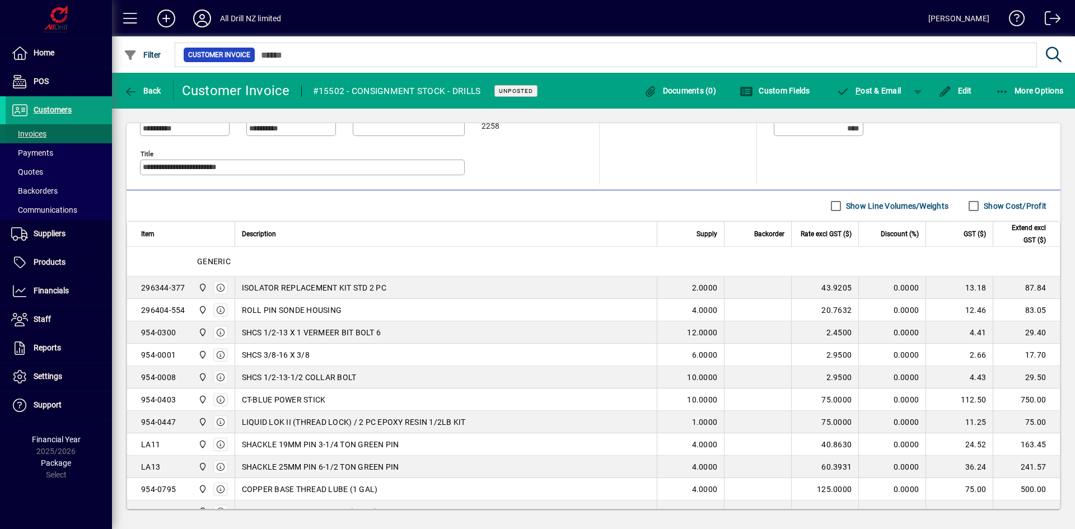
click at [39, 134] on span "Invoices" at bounding box center [28, 133] width 35 height 9
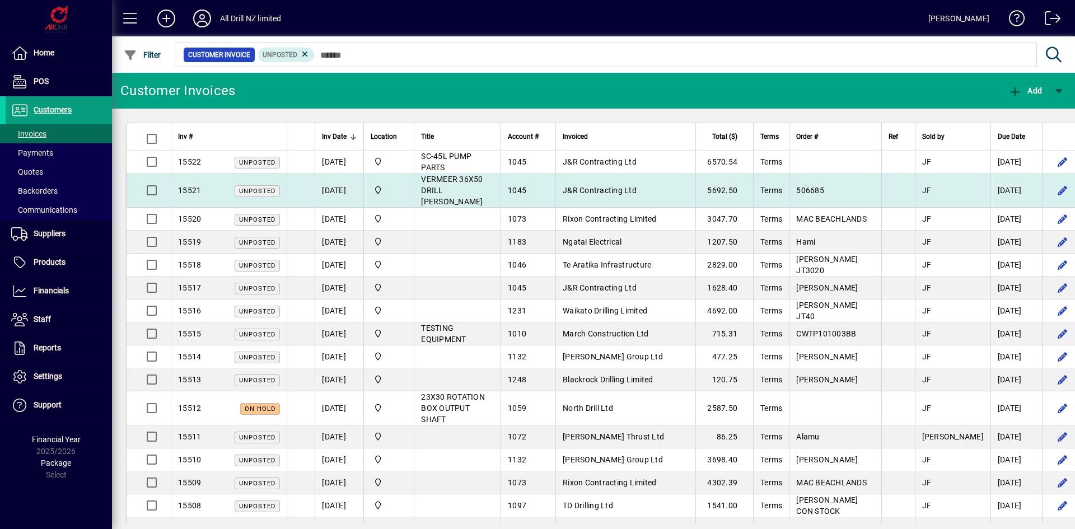
click at [603, 186] on span "J&R Contracting Ltd" at bounding box center [600, 190] width 74 height 9
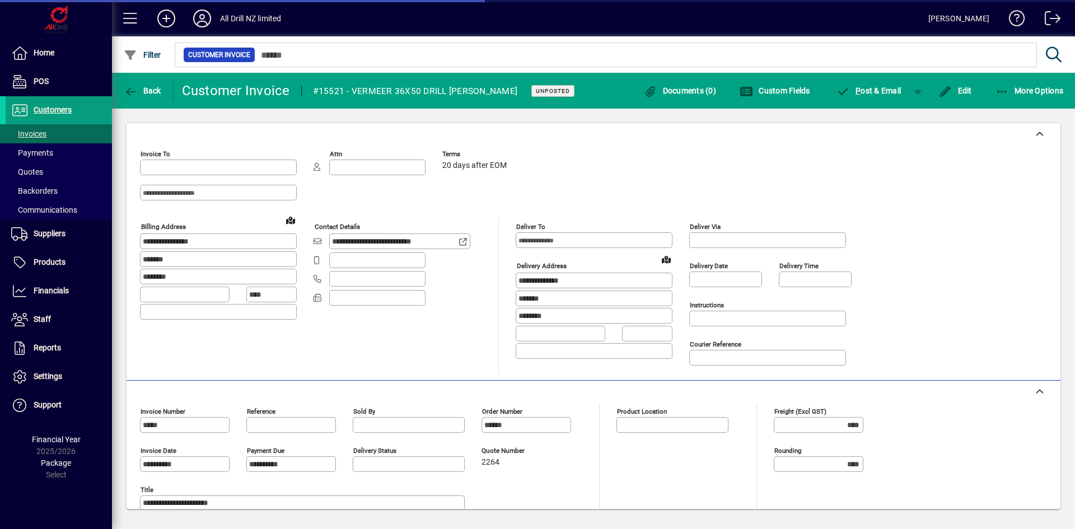
type input "**********"
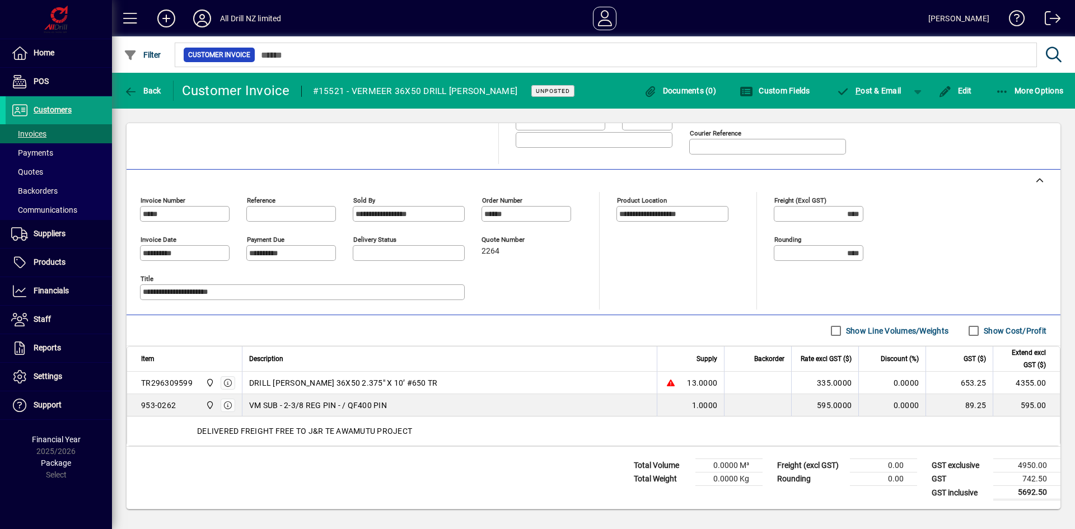
scroll to position [212, 0]
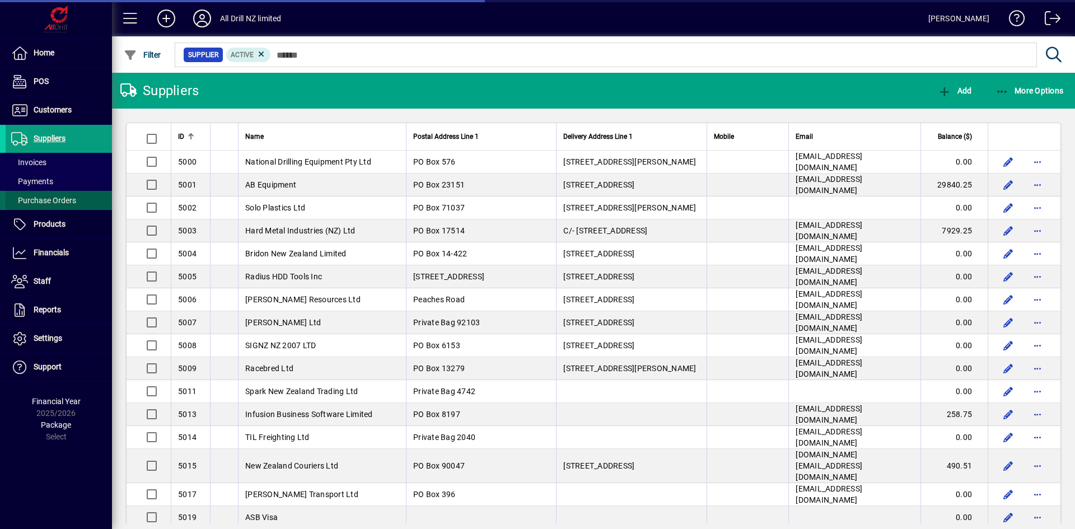
click at [60, 195] on span "Purchase Orders" at bounding box center [41, 201] width 71 height 12
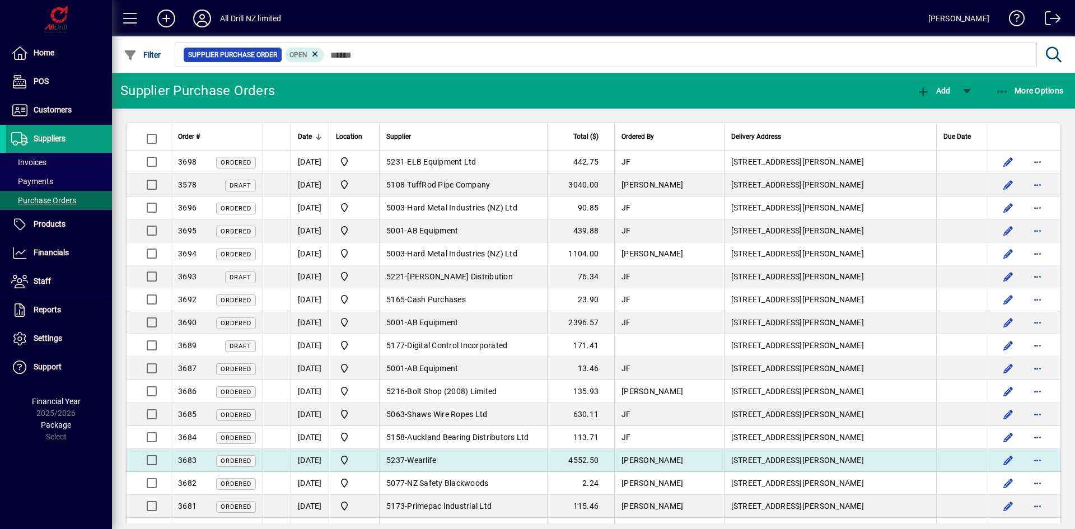
click at [436, 460] on span "Wearlife" at bounding box center [421, 460] width 29 height 9
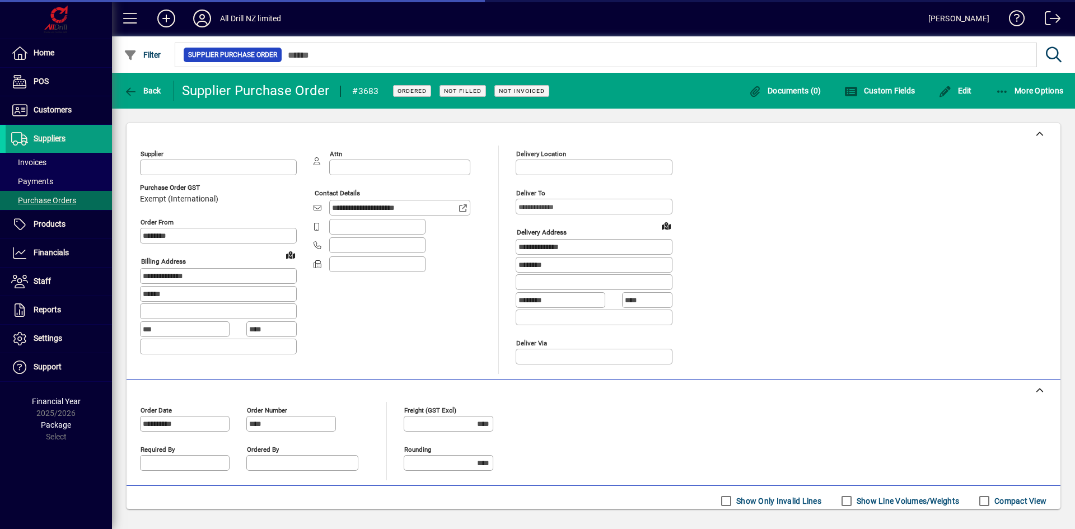
type input "*********"
type input "**********"
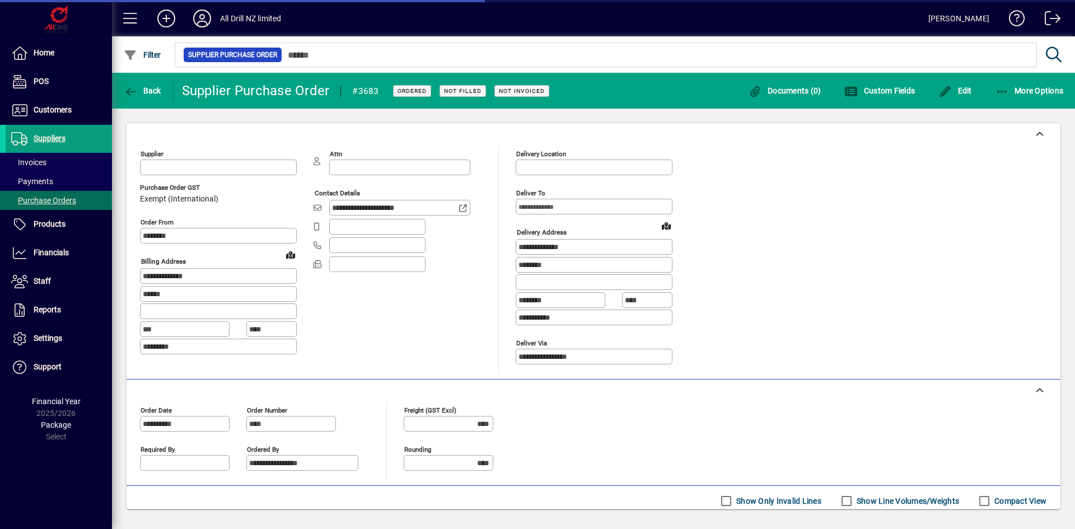
type input "**********"
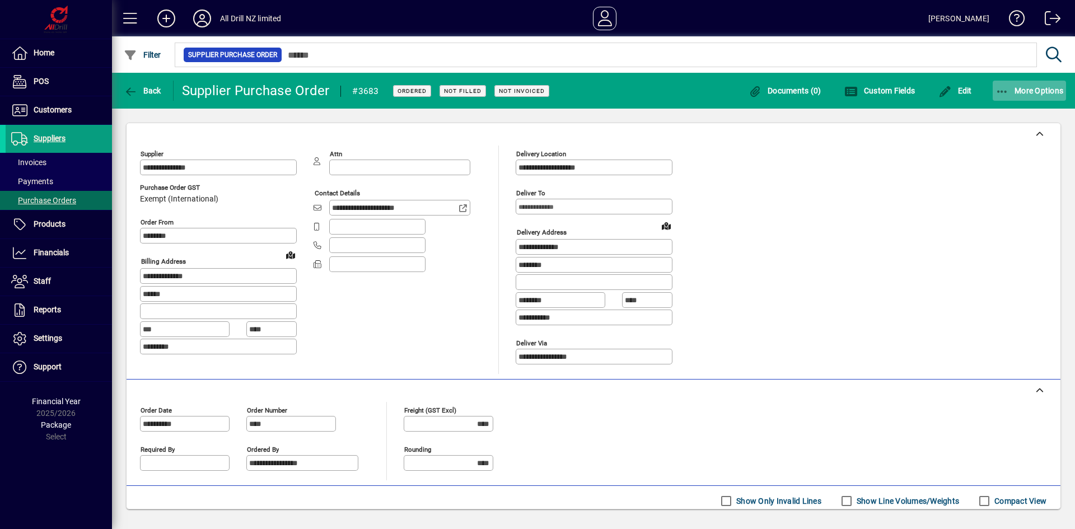
click at [1000, 90] on icon "button" at bounding box center [1002, 91] width 14 height 11
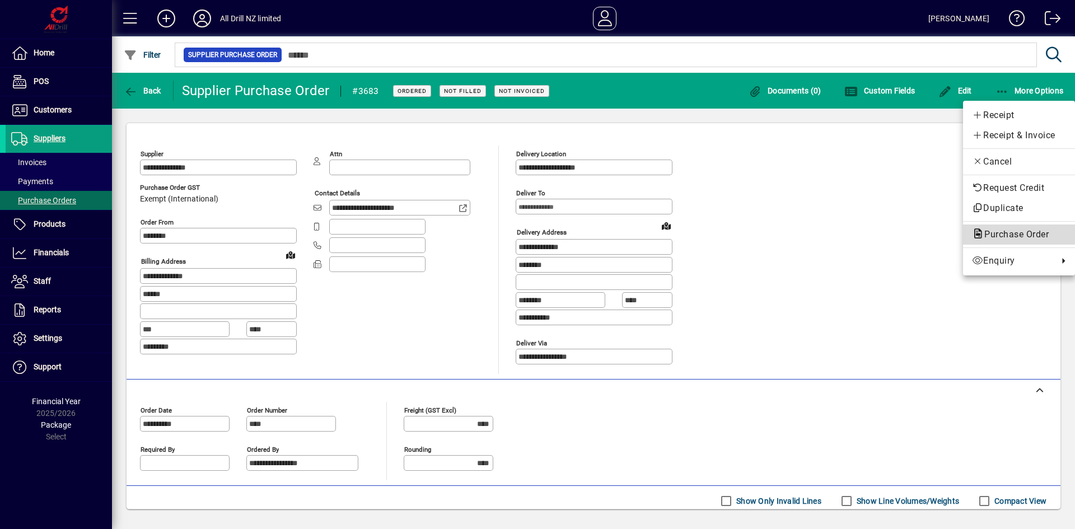
click at [1000, 232] on span "Purchase Order" at bounding box center [1013, 234] width 82 height 11
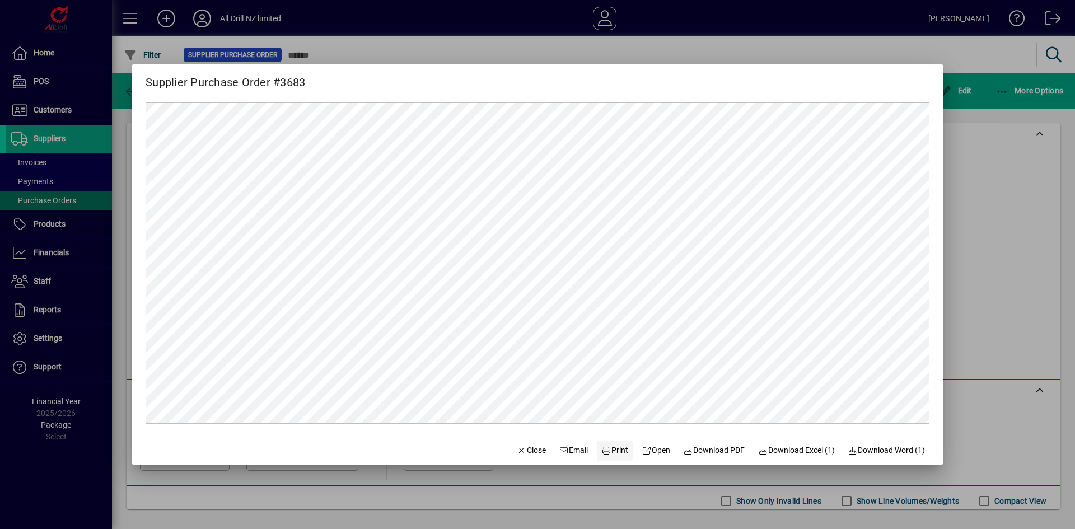
click at [608, 448] on span "Print" at bounding box center [614, 451] width 27 height 12
click at [517, 450] on icon "button" at bounding box center [522, 451] width 10 height 8
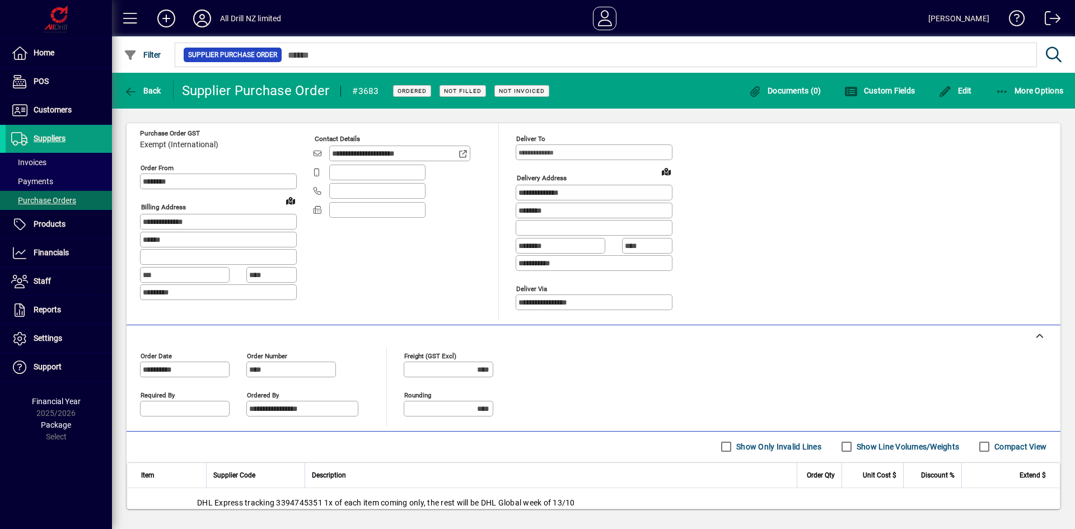
scroll to position [224, 0]
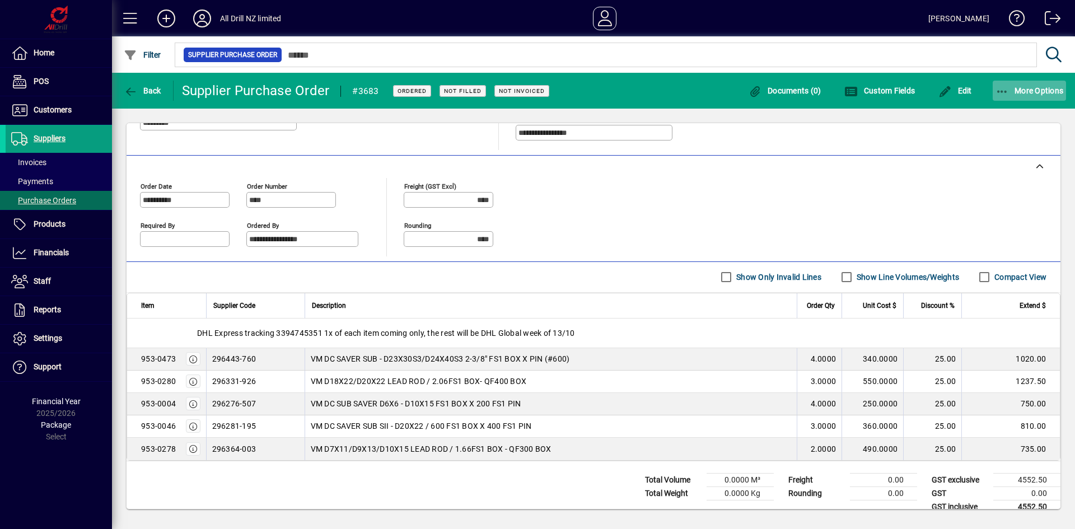
click at [1009, 91] on span "More Options" at bounding box center [1029, 90] width 68 height 9
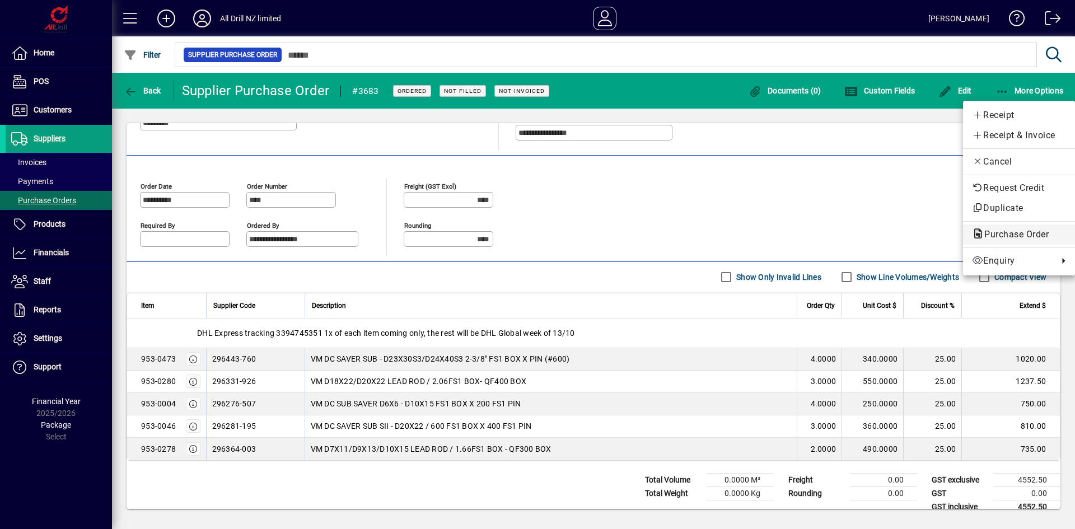
click at [1004, 232] on span "Purchase Order" at bounding box center [1013, 234] width 82 height 11
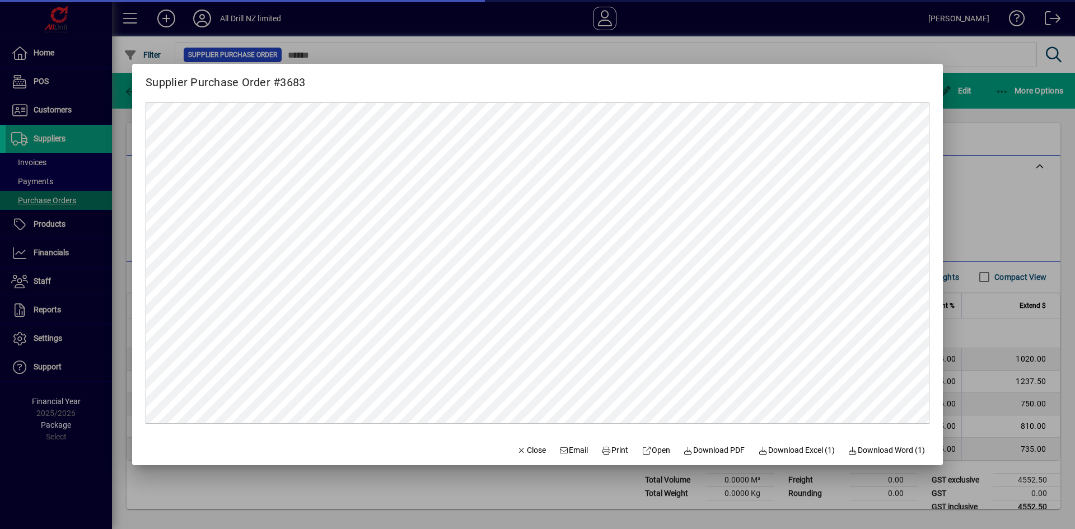
scroll to position [0, 0]
click at [778, 450] on span "Download Excel (1)" at bounding box center [796, 451] width 77 height 12
click at [523, 449] on span "Close" at bounding box center [531, 451] width 29 height 12
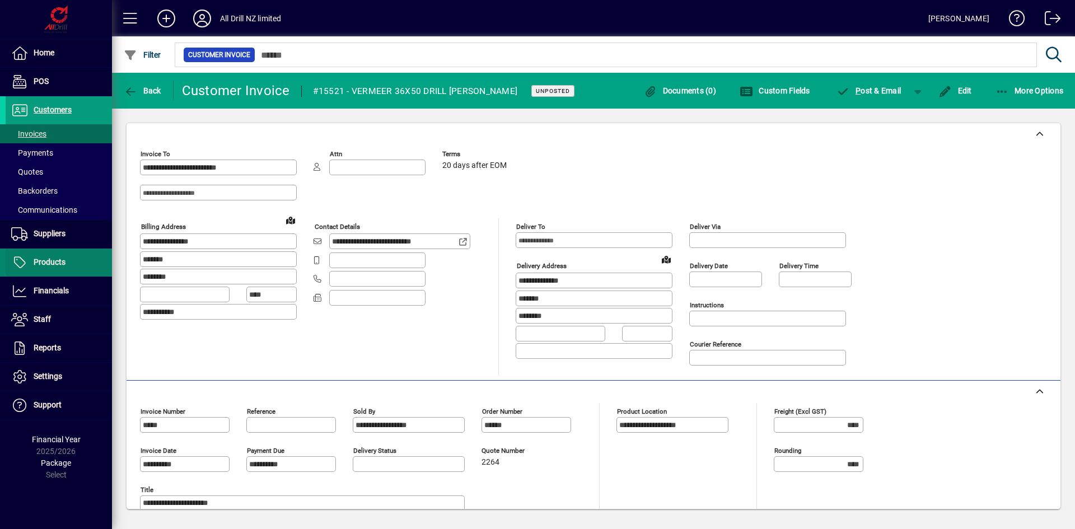
scroll to position [212, 0]
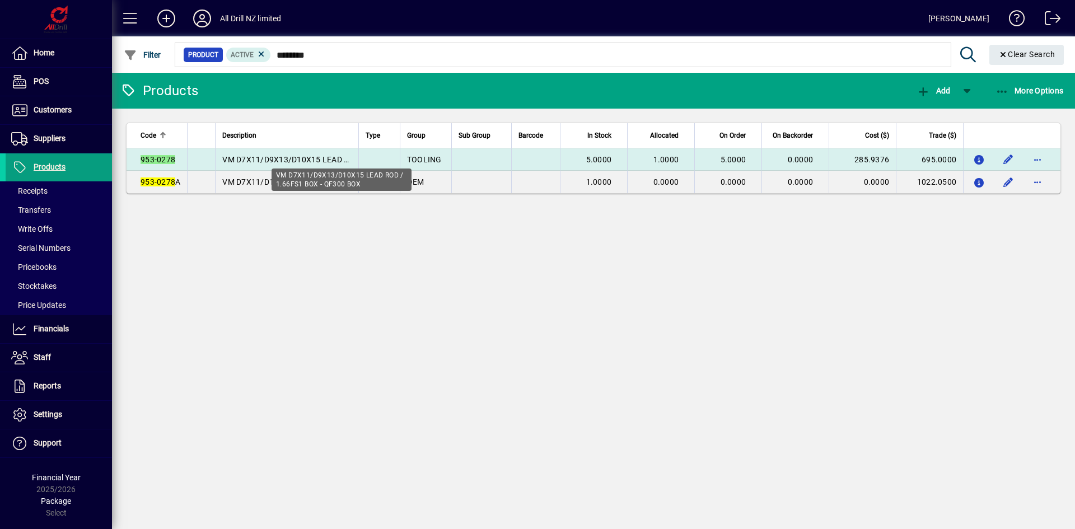
type input "********"
click at [300, 160] on span "VM D7X11/D9X13/D10X15 LEAD ROD / 1.66FS1 BOX - QF300 BOX" at bounding box center [342, 159] width 241 height 9
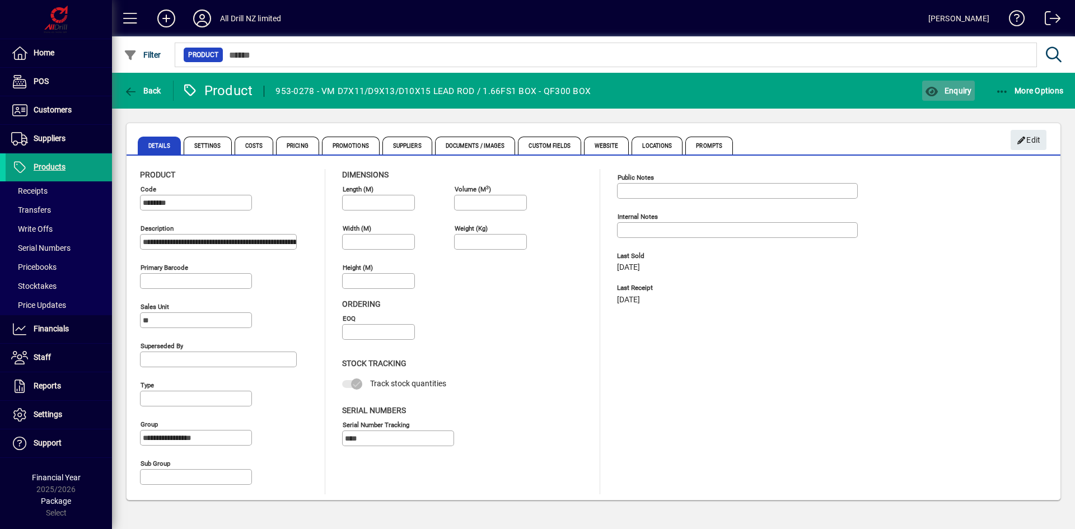
click at [955, 90] on span "Enquiry" at bounding box center [948, 90] width 46 height 9
